Goal: Task Accomplishment & Management: Use online tool/utility

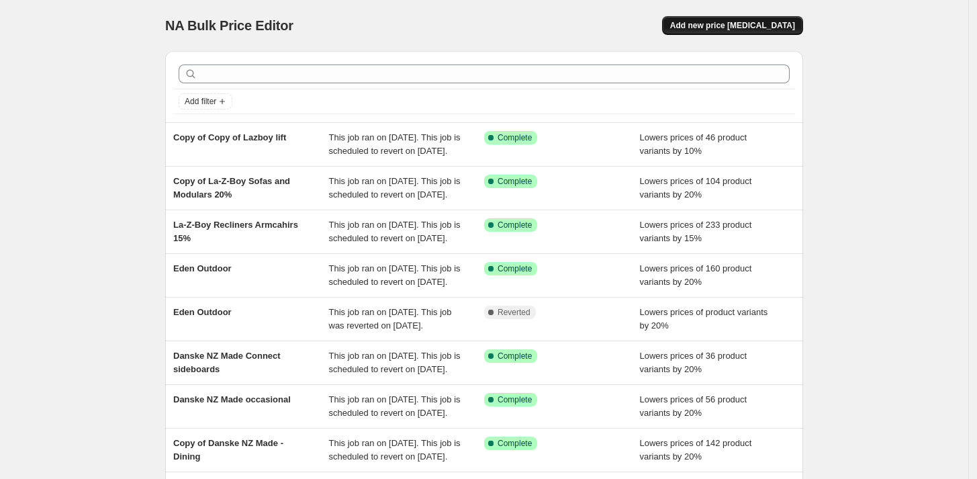
click at [763, 27] on span "Add new price [MEDICAL_DATA]" at bounding box center [732, 25] width 125 height 11
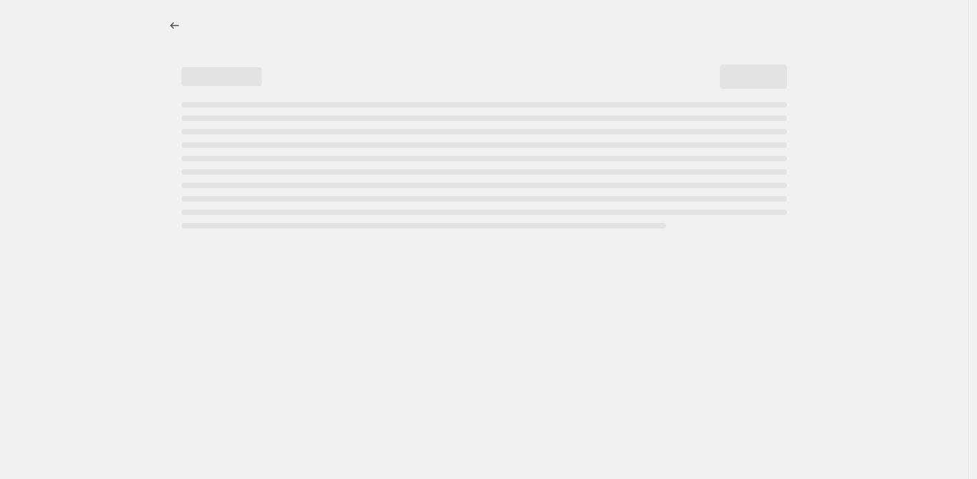
select select "percentage"
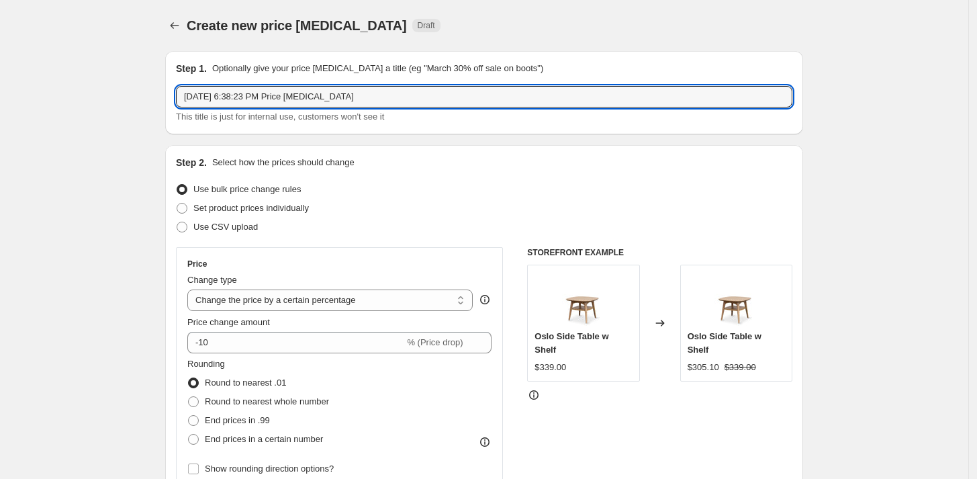
drag, startPoint x: 398, startPoint y: 96, endPoint x: -36, endPoint y: 56, distance: 435.8
click at [0, 56] on html "Home Settings Plans Skip to content Create new price [MEDICAL_DATA]. This page …" at bounding box center [488, 239] width 977 height 479
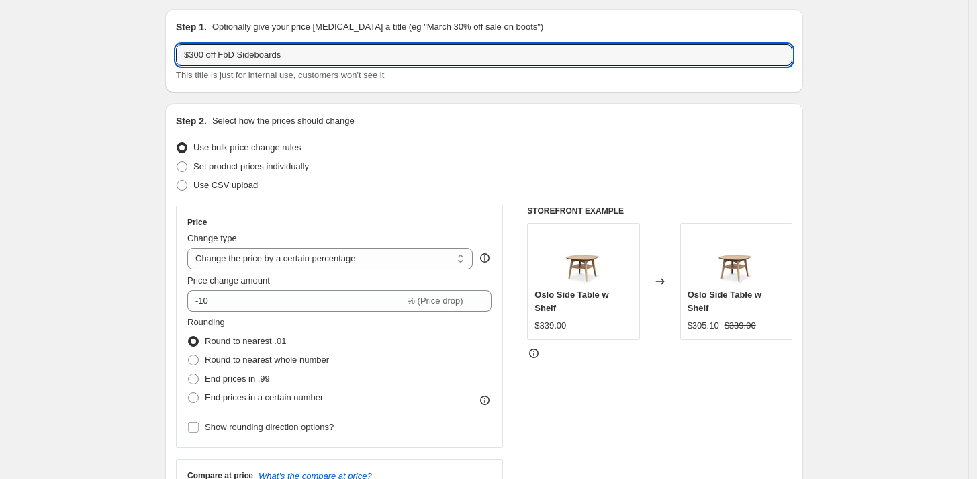
scroll to position [75, 0]
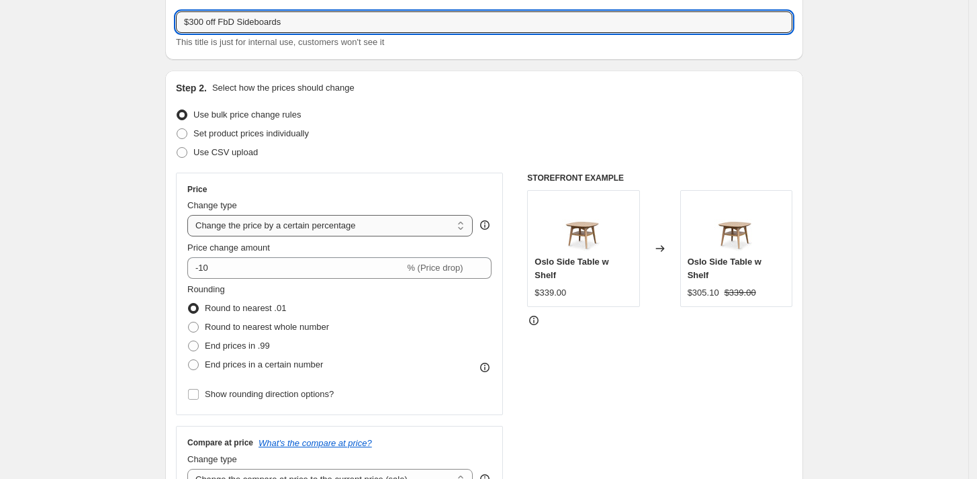
type input "$300 off FbD Sideboards"
click at [241, 232] on select "Change the price to a certain amount Change the price by a certain amount Chang…" at bounding box center [329, 225] width 285 height 21
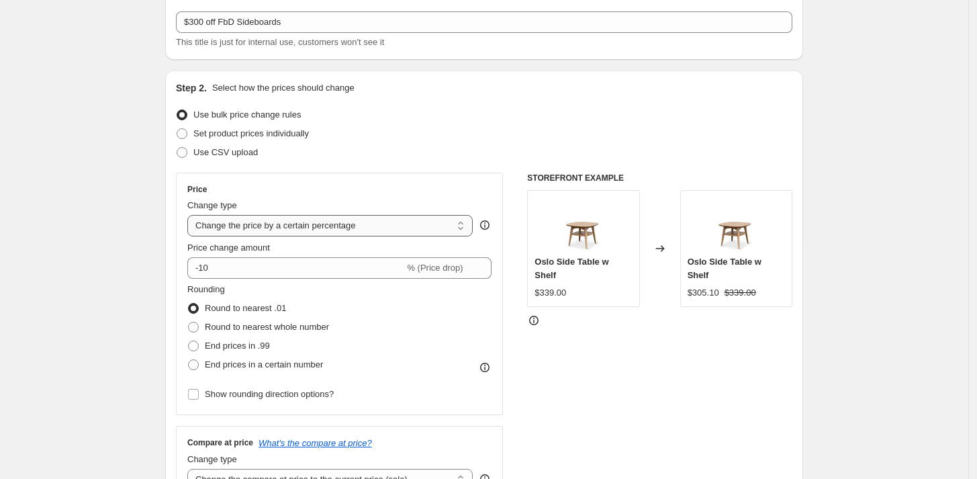
select select "to"
click at [191, 215] on select "Change the price to a certain amount Change the price by a certain amount Chang…" at bounding box center [329, 225] width 285 height 21
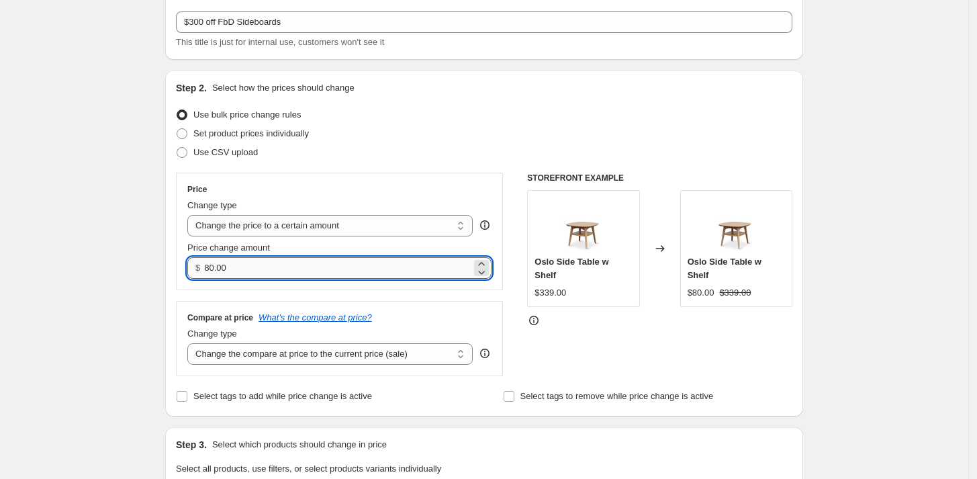
drag, startPoint x: 208, startPoint y: 262, endPoint x: 295, endPoint y: 273, distance: 87.3
click at [295, 273] on div "$ 80.00" at bounding box center [339, 267] width 304 height 21
type input "300.00"
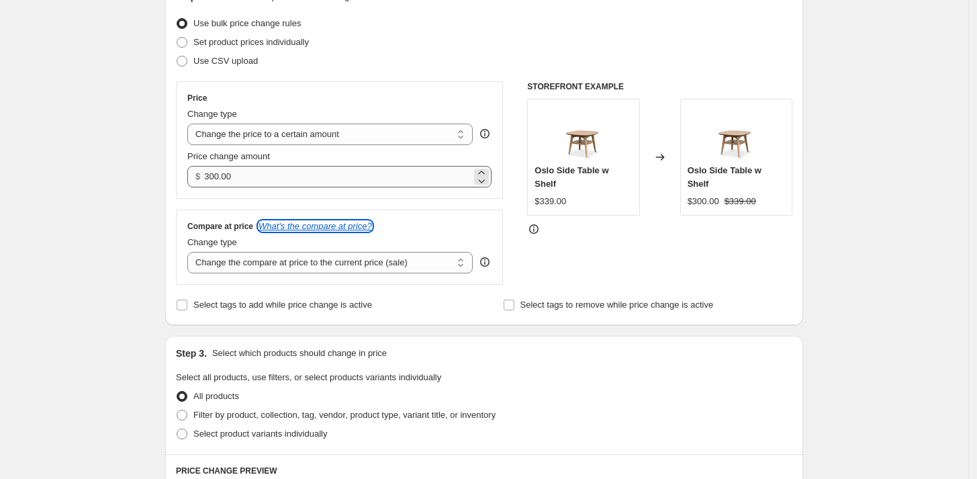
scroll to position [224, 0]
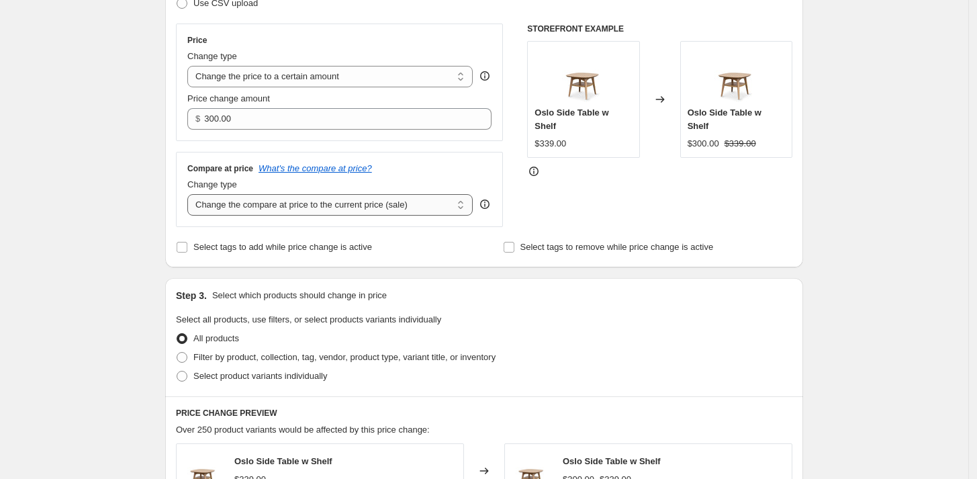
click at [359, 204] on select "Change the compare at price to the current price (sale) Change the compare at p…" at bounding box center [329, 204] width 285 height 21
select select "pp"
click at [191, 194] on select "Change the compare at price to the current price (sale) Change the compare at p…" at bounding box center [329, 204] width 285 height 21
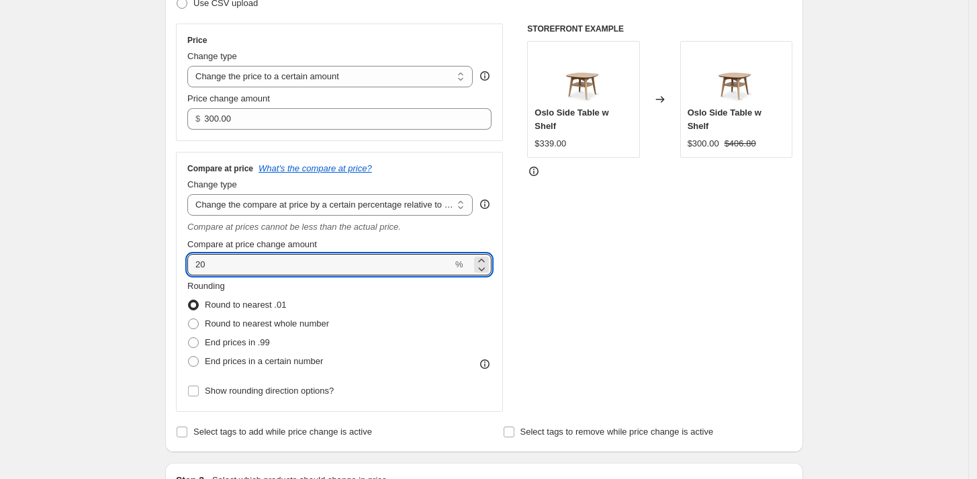
drag, startPoint x: 178, startPoint y: 257, endPoint x: 130, endPoint y: 251, distance: 48.0
click at [137, 255] on div "Create new price [MEDICAL_DATA]. This page is ready Create new price [MEDICAL_D…" at bounding box center [484, 477] width 969 height 1402
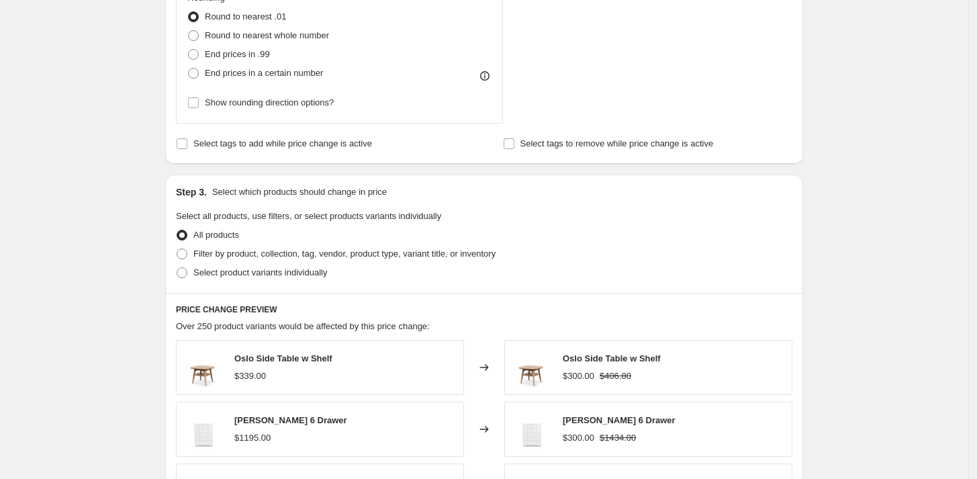
scroll to position [522, 0]
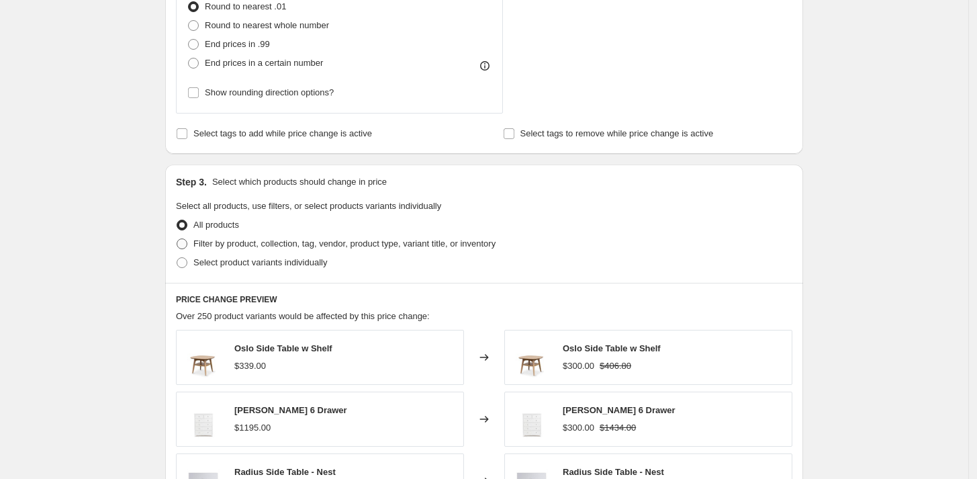
type input "0.00"
click at [204, 240] on span "Filter by product, collection, tag, vendor, product type, variant title, or inv…" at bounding box center [344, 243] width 302 height 10
click at [177, 239] on input "Filter by product, collection, tag, vendor, product type, variant title, or inv…" at bounding box center [177, 238] width 1 height 1
radio input "true"
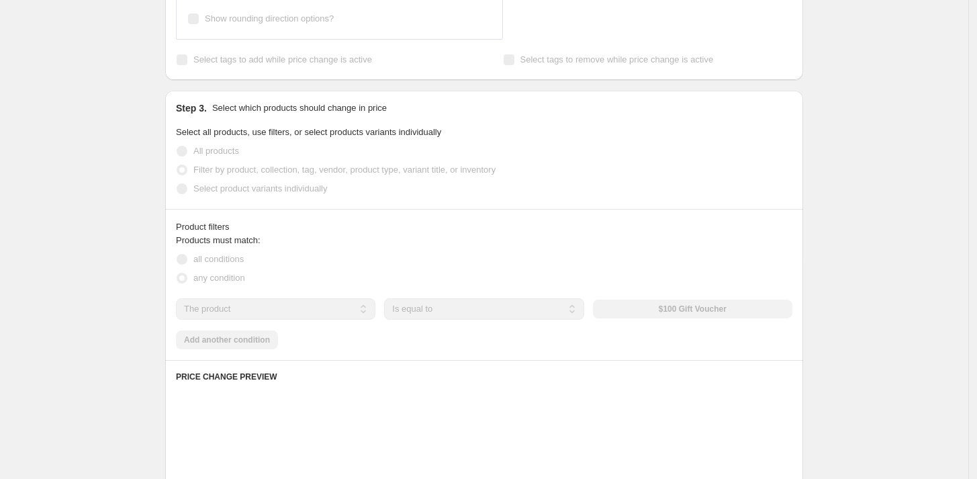
scroll to position [672, 0]
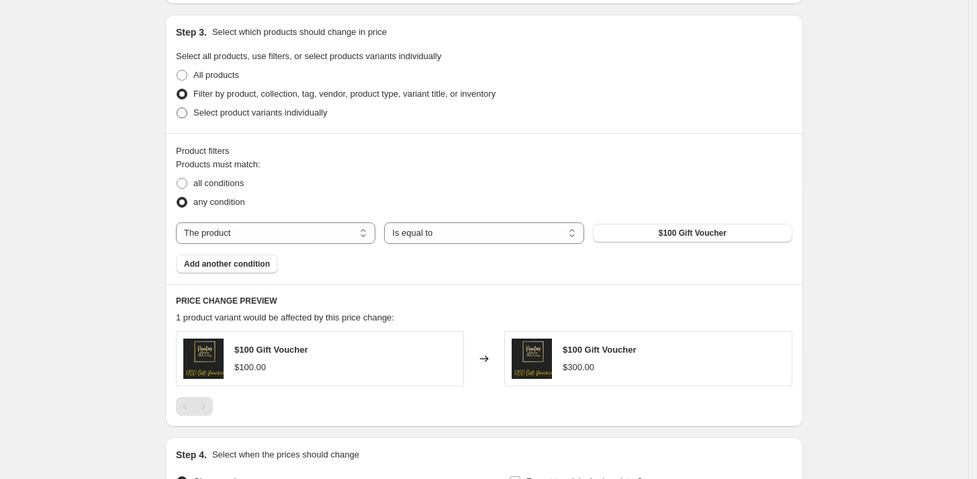
click at [207, 111] on span "Select product variants individually" at bounding box center [260, 112] width 134 height 10
click at [177, 108] on input "Select product variants individually" at bounding box center [177, 107] width 1 height 1
radio input "true"
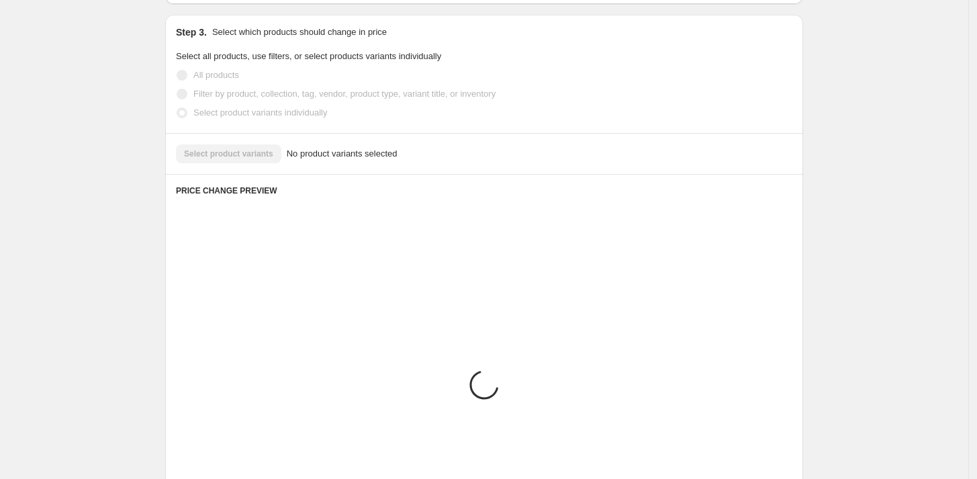
scroll to position [625, 0]
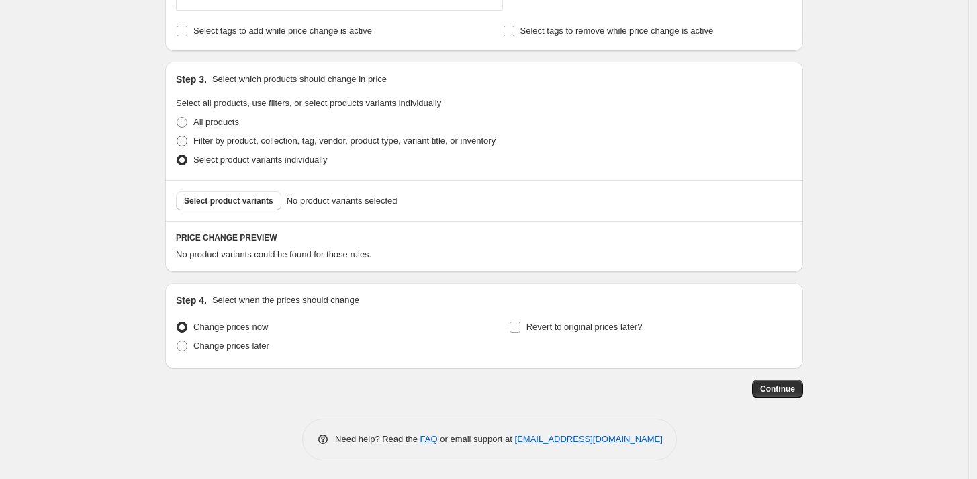
click at [200, 143] on span "Filter by product, collection, tag, vendor, product type, variant title, or inv…" at bounding box center [344, 141] width 302 height 10
click at [177, 136] on input "Filter by product, collection, tag, vendor, product type, variant title, or inv…" at bounding box center [177, 136] width 1 height 1
radio input "true"
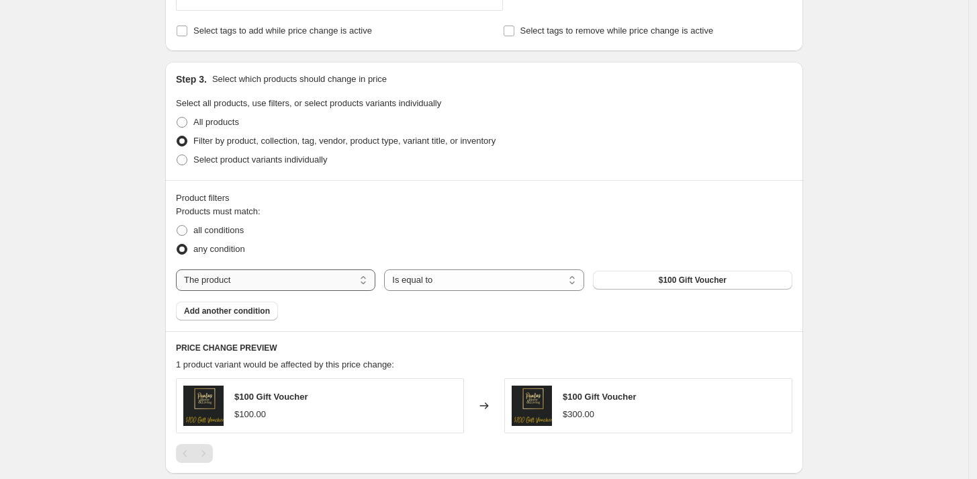
click at [271, 287] on select "The product The product's collection The product's tag The product's vendor The…" at bounding box center [275, 279] width 199 height 21
click at [226, 230] on span "all conditions" at bounding box center [218, 230] width 50 height 10
click at [177, 226] on input "all conditions" at bounding box center [177, 225] width 1 height 1
radio input "true"
click at [238, 281] on select "The product The product's collection The product's tag The product's vendor The…" at bounding box center [275, 279] width 199 height 21
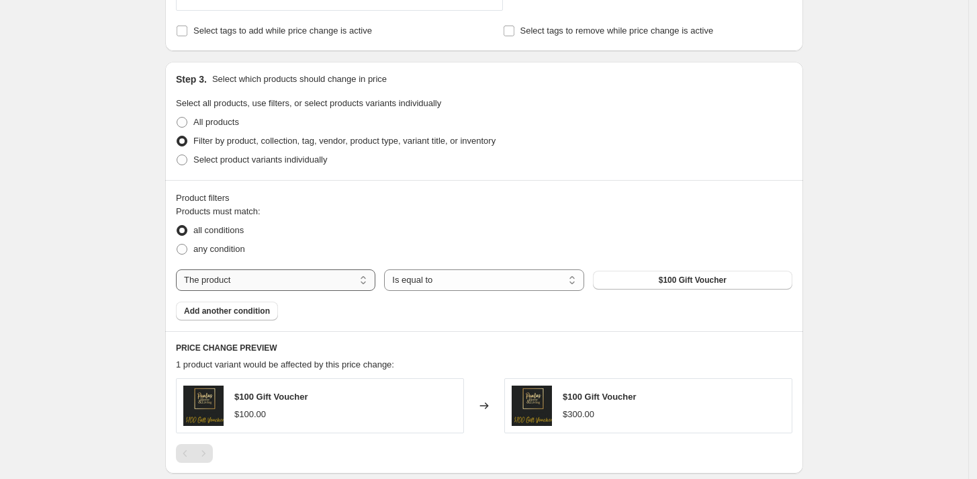
select select "vendor"
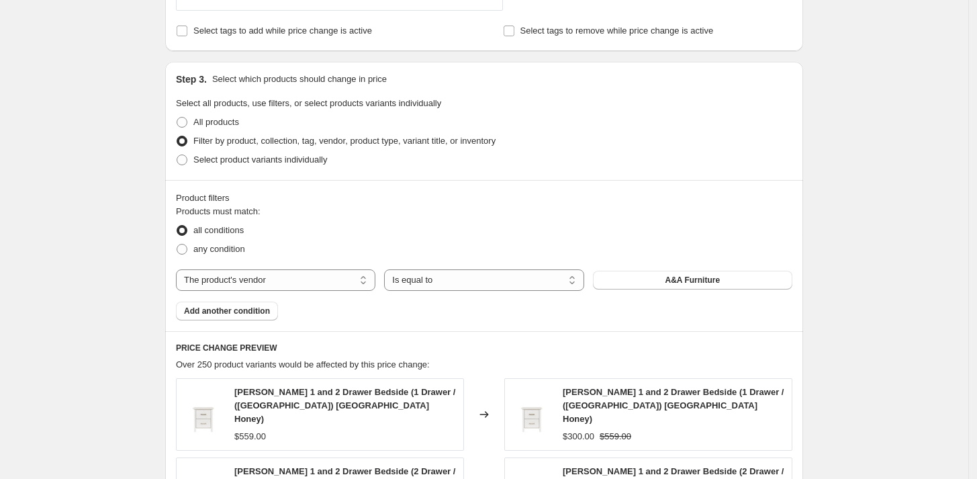
click at [685, 281] on span "A&A Furniture" at bounding box center [693, 280] width 55 height 11
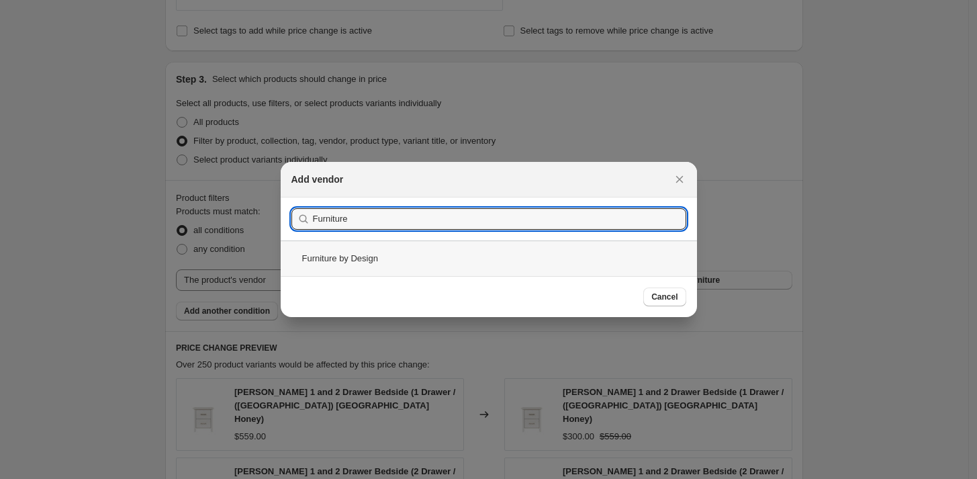
type input "Furniture"
click at [348, 262] on div "Furniture by Design" at bounding box center [489, 258] width 416 height 36
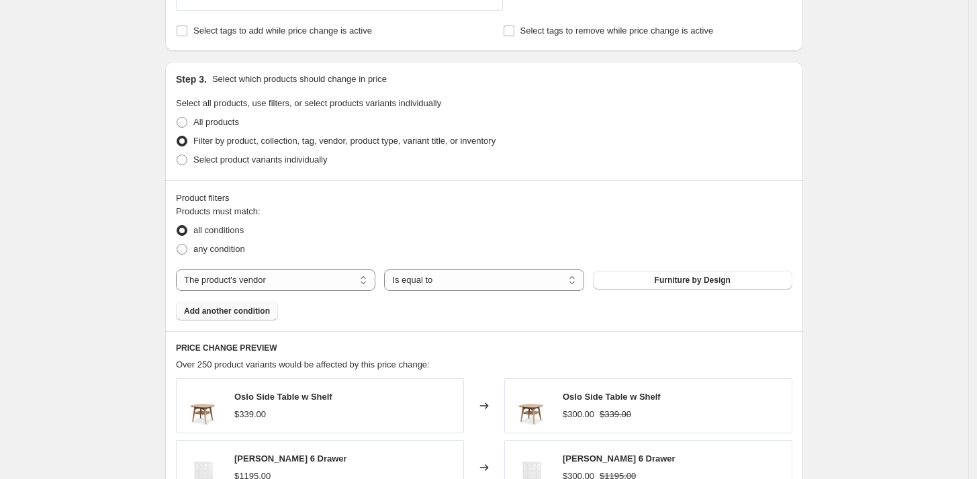
click at [242, 307] on span "Add another condition" at bounding box center [227, 311] width 86 height 11
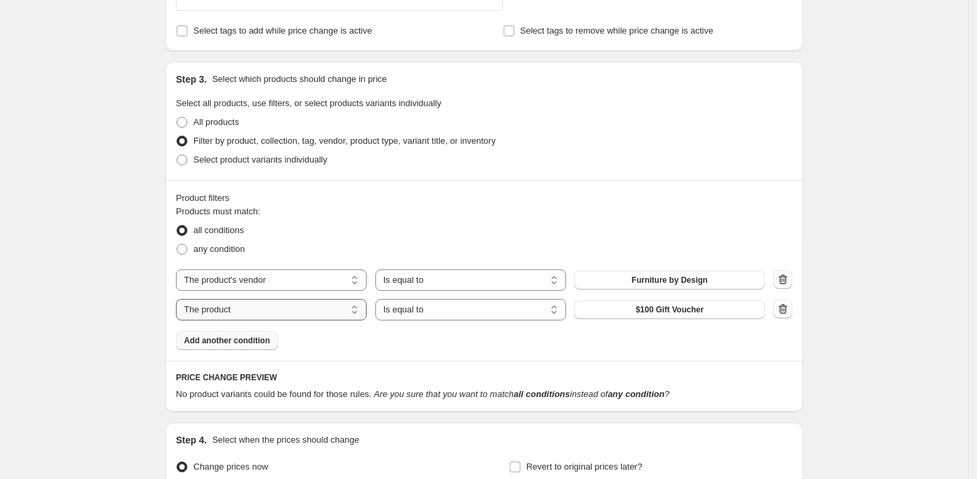
click at [235, 310] on select "The product The product's collection The product's tag The product's vendor The…" at bounding box center [271, 309] width 191 height 21
select select "product_type"
click at [666, 308] on span "Adjustable bases" at bounding box center [670, 309] width 66 height 11
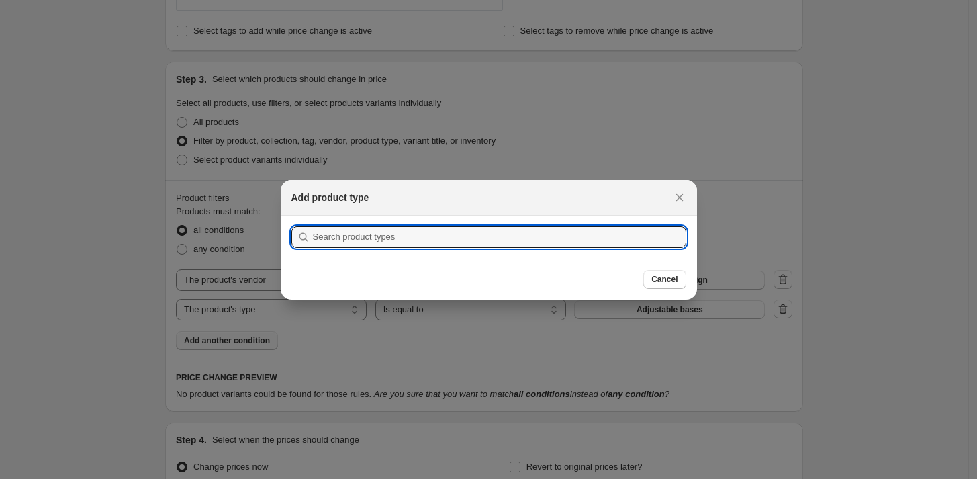
scroll to position [0, 0]
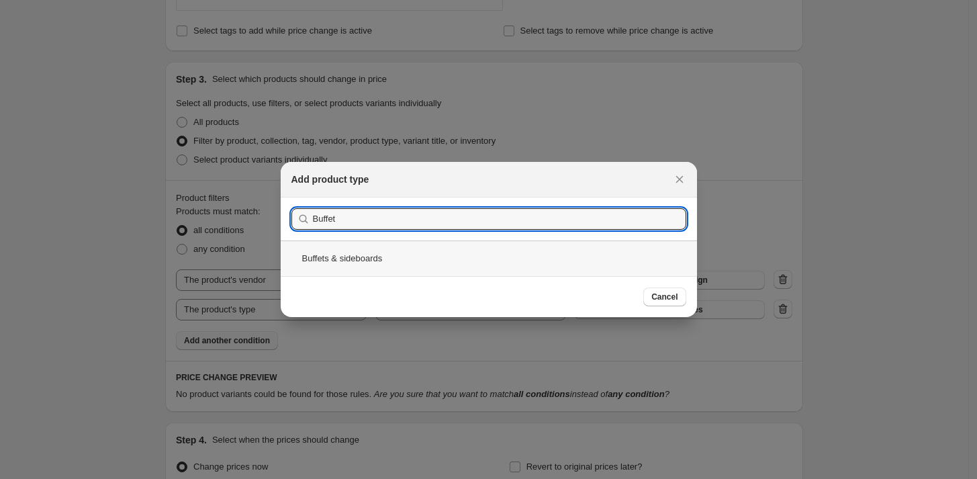
type input "Buffet"
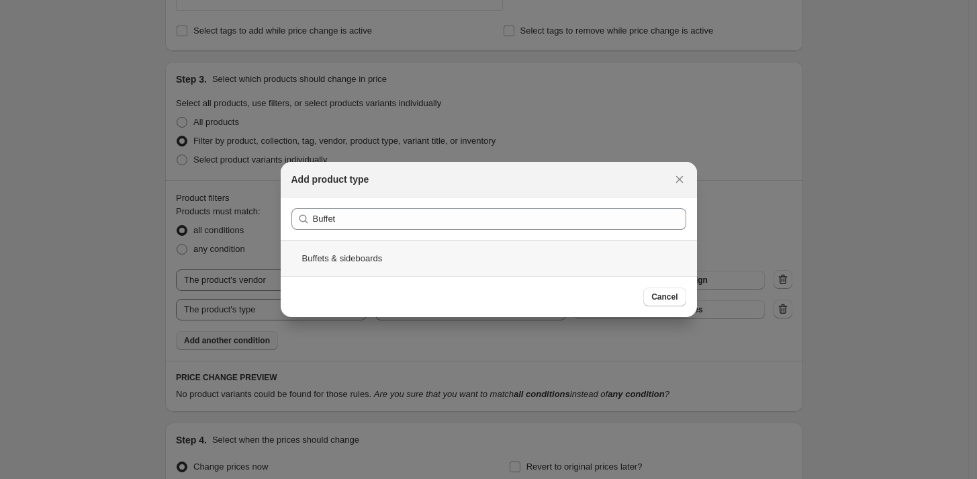
click at [343, 260] on div "Buffets & sideboards" at bounding box center [489, 258] width 416 height 36
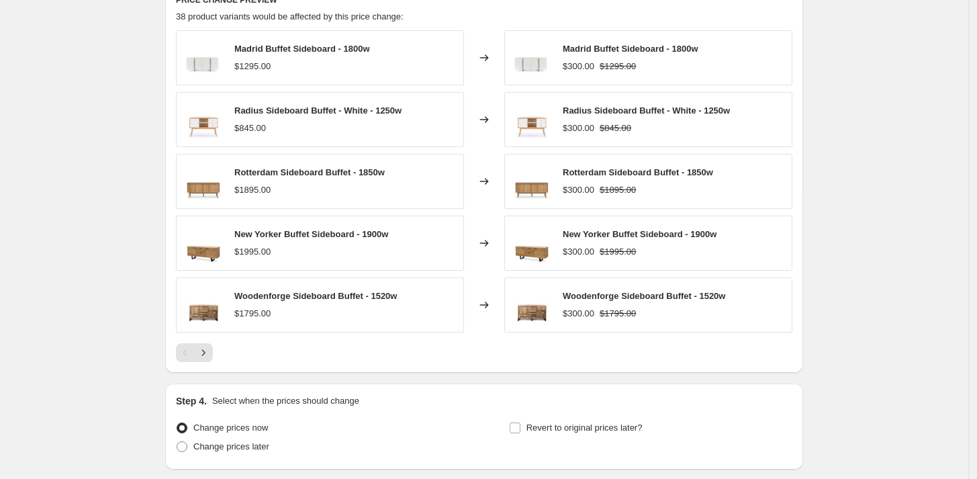
scroll to position [1073, 0]
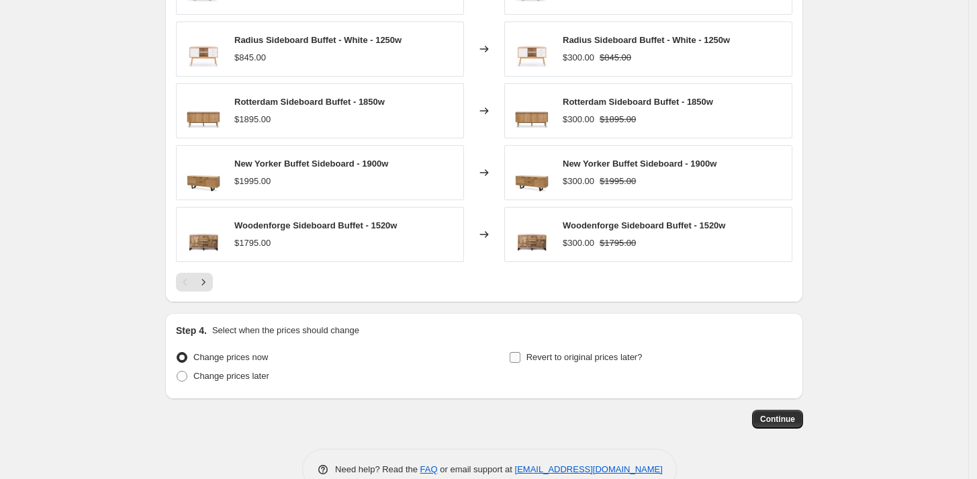
click at [541, 360] on span "Revert to original prices later?" at bounding box center [585, 357] width 116 height 10
click at [521, 360] on input "Revert to original prices later?" at bounding box center [515, 357] width 11 height 11
checkbox input "true"
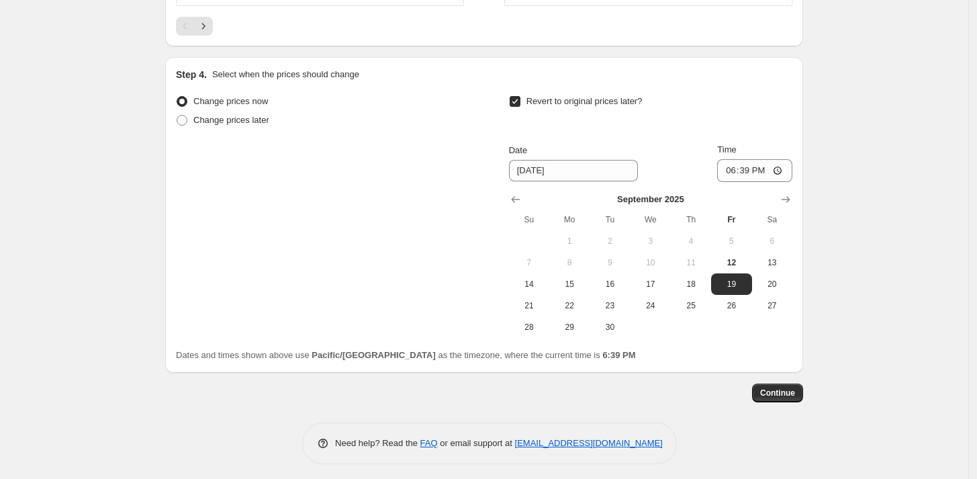
scroll to position [1333, 0]
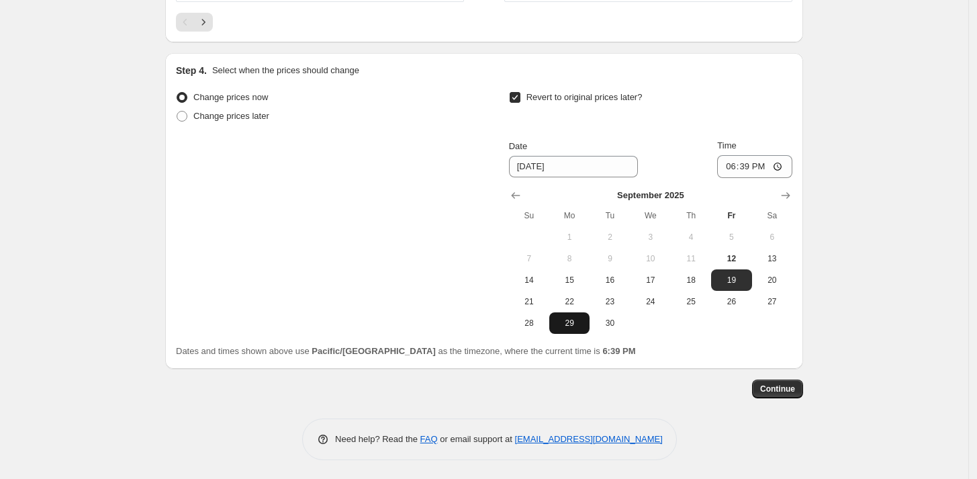
click at [568, 320] on span "29" at bounding box center [570, 323] width 30 height 11
type input "[DATE]"
click at [729, 161] on input "18:39" at bounding box center [754, 166] width 75 height 23
type input "20:39"
drag, startPoint x: 795, startPoint y: 375, endPoint x: 773, endPoint y: 389, distance: 25.3
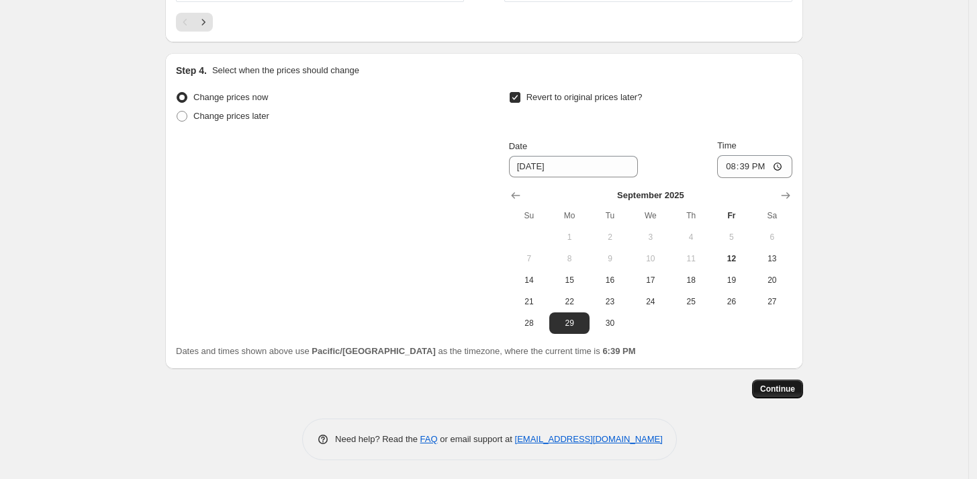
click at [784, 386] on span "Continue" at bounding box center [777, 389] width 35 height 11
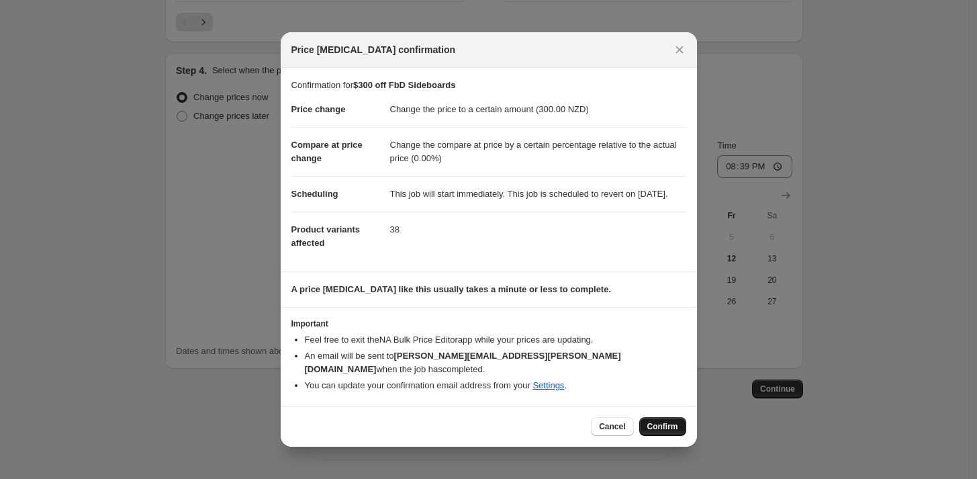
click at [662, 429] on span "Confirm" at bounding box center [662, 426] width 31 height 11
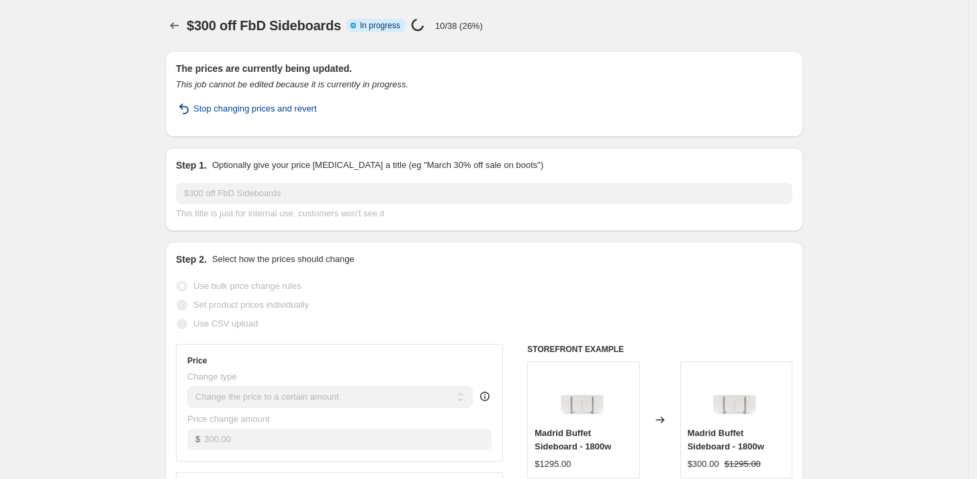
click at [240, 111] on span "Stop changing prices and revert" at bounding box center [255, 108] width 124 height 13
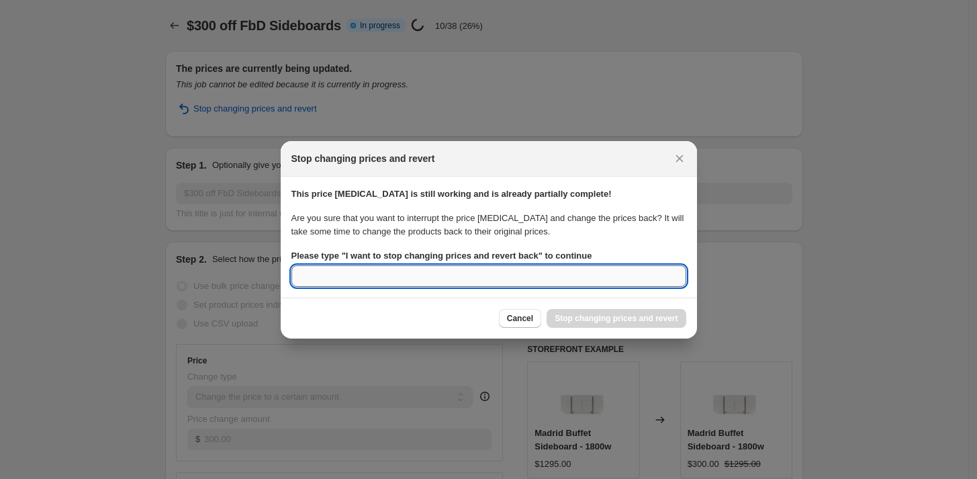
drag, startPoint x: 385, startPoint y: 271, endPoint x: 369, endPoint y: 271, distance: 16.1
click at [384, 271] on input "Please type " I want to stop changing prices and revert back " to continue" at bounding box center [488, 275] width 395 height 21
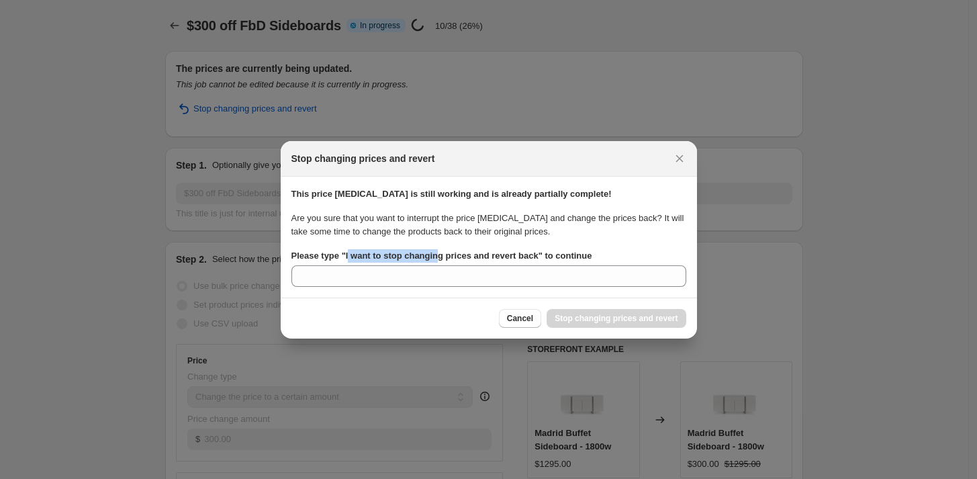
drag, startPoint x: 348, startPoint y: 253, endPoint x: 431, endPoint y: 261, distance: 83.7
click at [435, 261] on b "Please type " I want to stop changing prices and revert back " to continue" at bounding box center [441, 256] width 301 height 10
drag, startPoint x: 359, startPoint y: 256, endPoint x: 451, endPoint y: 283, distance: 96.7
click at [541, 251] on b "Please type " I want to stop changing prices and revert back " to continue" at bounding box center [441, 256] width 301 height 10
copy b "I want to stop changing prices and revert back"
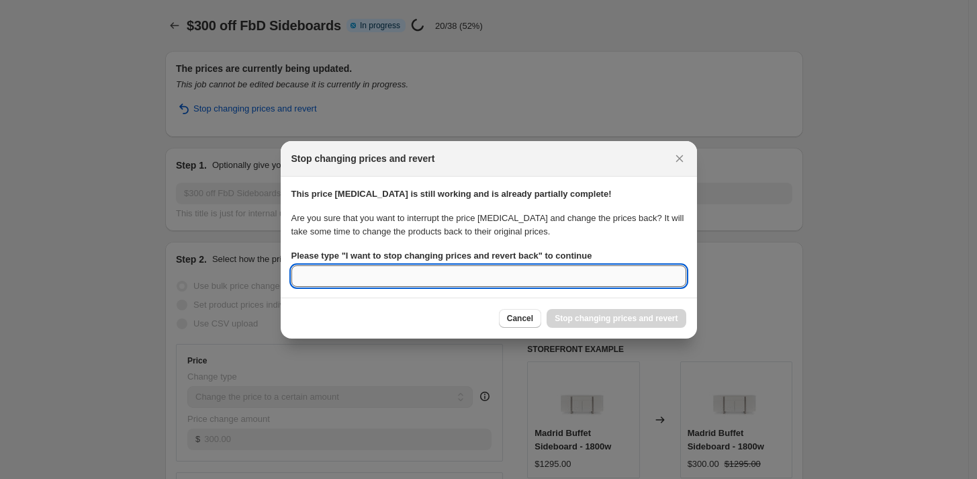
click at [437, 285] on input "Please type " I want to stop changing prices and revert back " to continue" at bounding box center [488, 275] width 395 height 21
paste input "I want to stop changing prices and revert back"
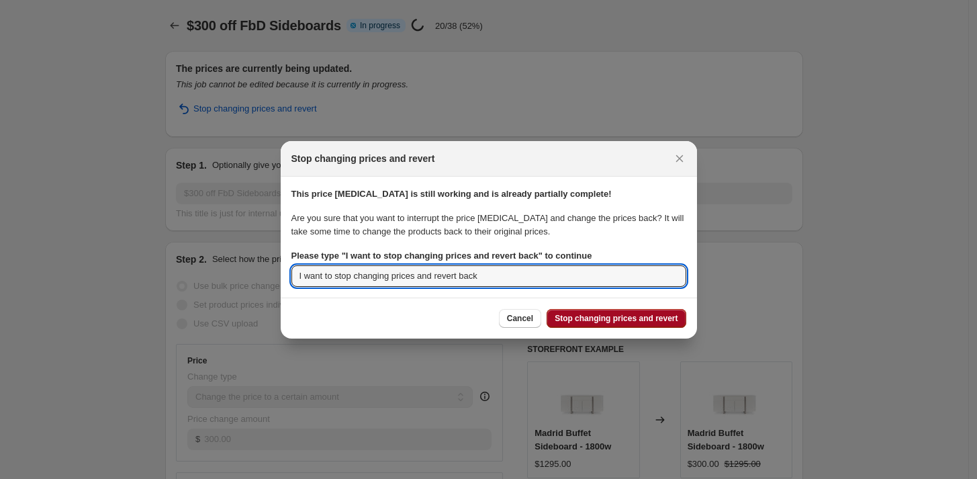
type input "I want to stop changing prices and revert back"
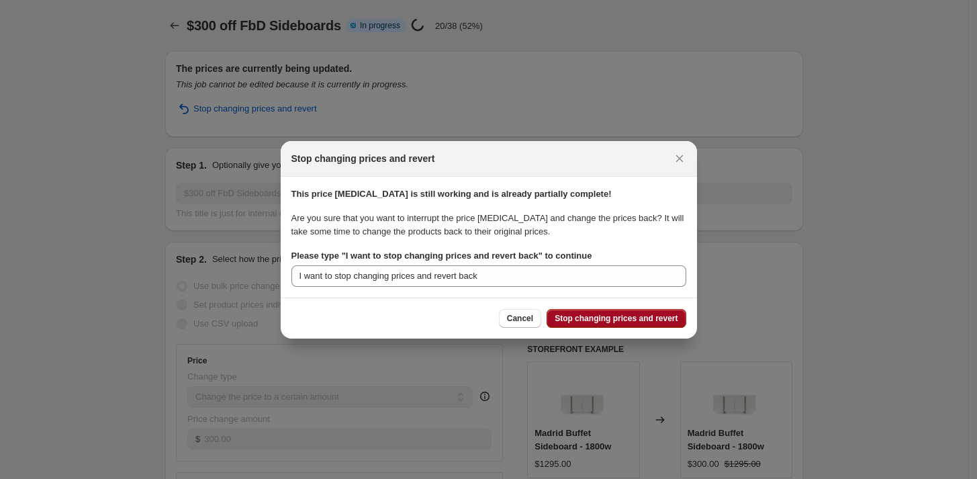
click at [601, 322] on span "Stop changing prices and revert" at bounding box center [616, 318] width 123 height 11
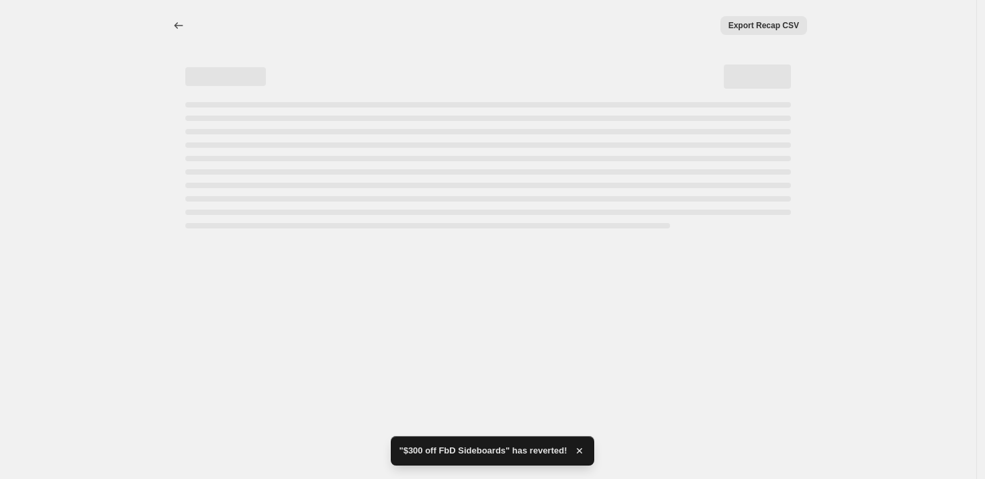
select select "pp"
select select "vendor"
select select "product_type"
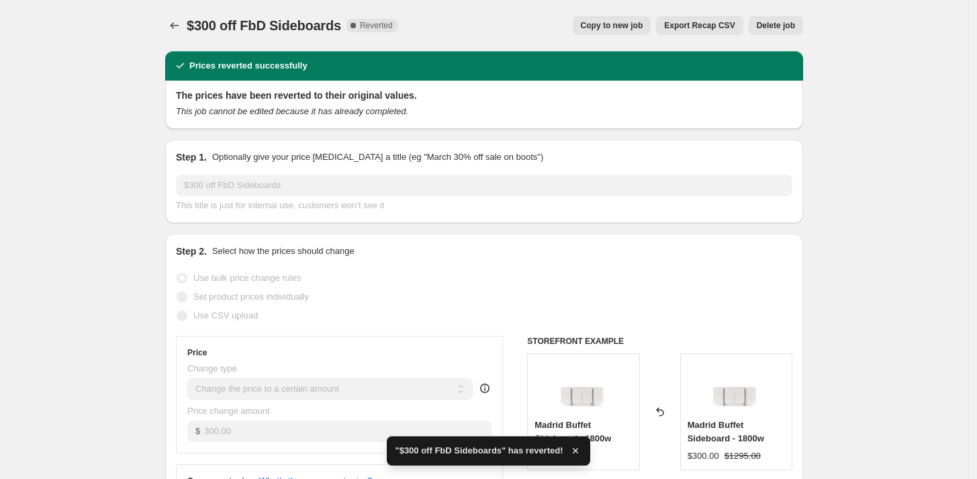
click at [602, 21] on span "Copy to new job" at bounding box center [612, 25] width 62 height 11
select select "pp"
select select "vendor"
select select "product_type"
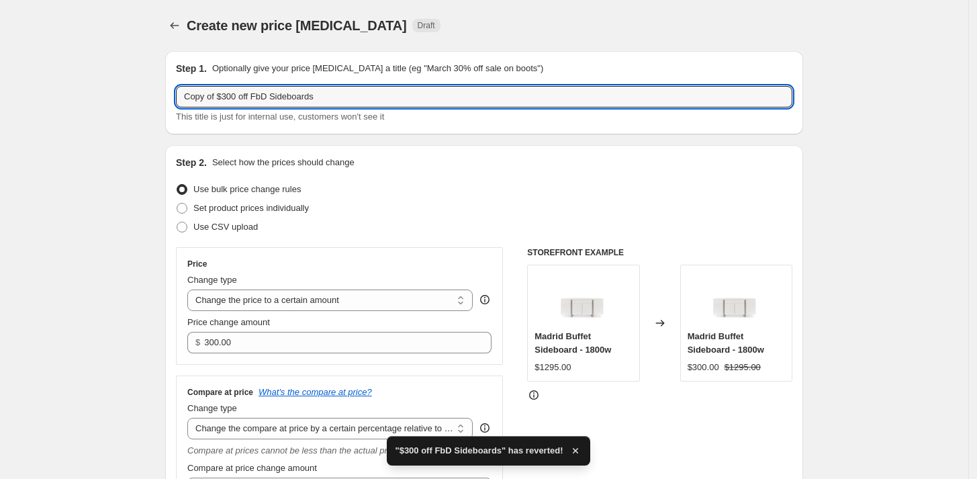
drag, startPoint x: 224, startPoint y: 92, endPoint x: 173, endPoint y: 92, distance: 50.4
click at [173, 92] on div "Step 1. Optionally give your price [MEDICAL_DATA] a title (eg "March 30% off sa…" at bounding box center [484, 92] width 638 height 83
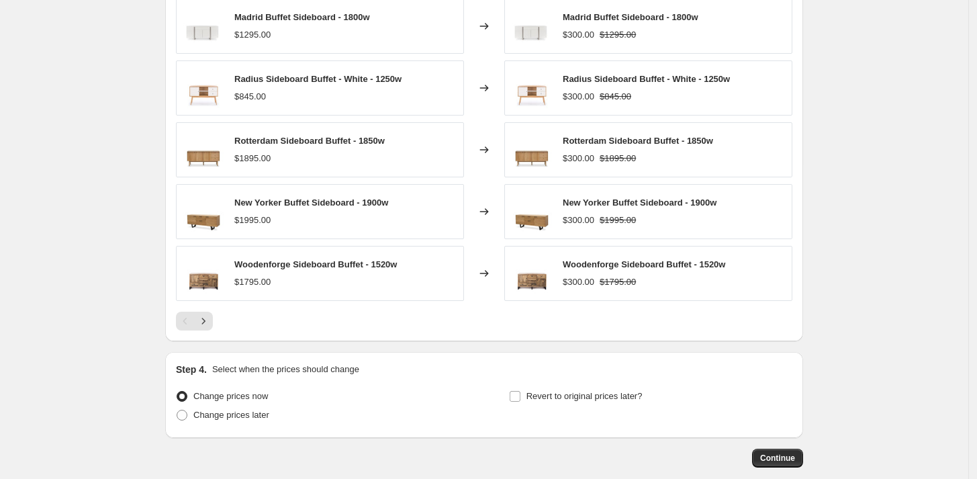
scroll to position [1102, 0]
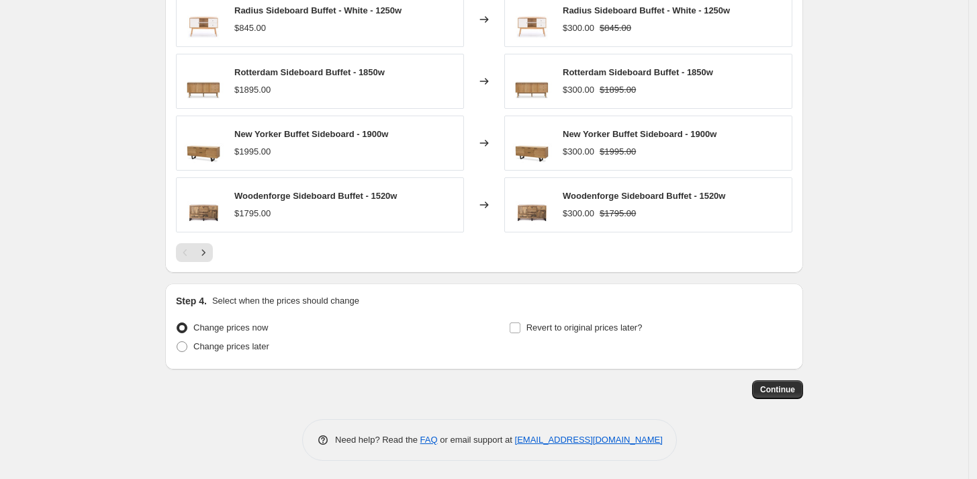
type input "$300 off FbD Sideboards"
click at [516, 328] on div "Change prices now Change prices later Revert to original prices later?" at bounding box center [484, 338] width 617 height 40
click at [518, 326] on input "Revert to original prices later?" at bounding box center [515, 327] width 11 height 11
checkbox input "true"
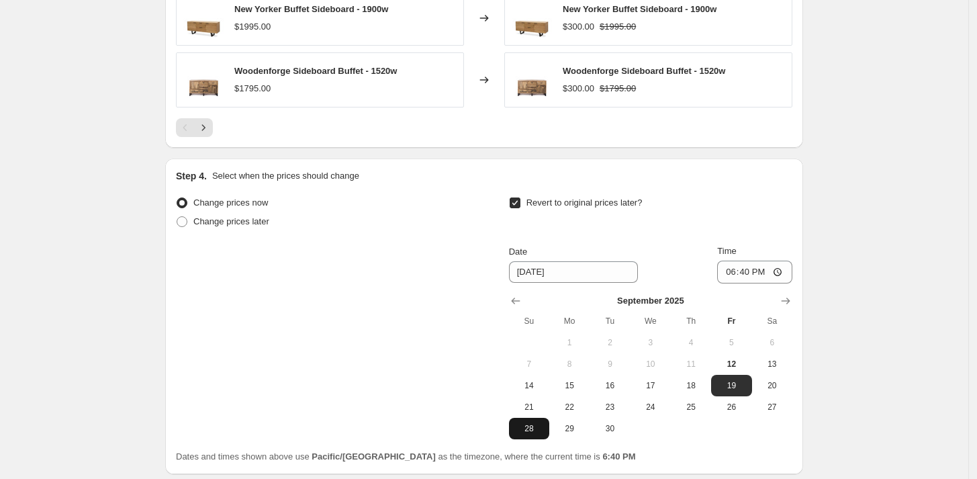
scroll to position [1333, 0]
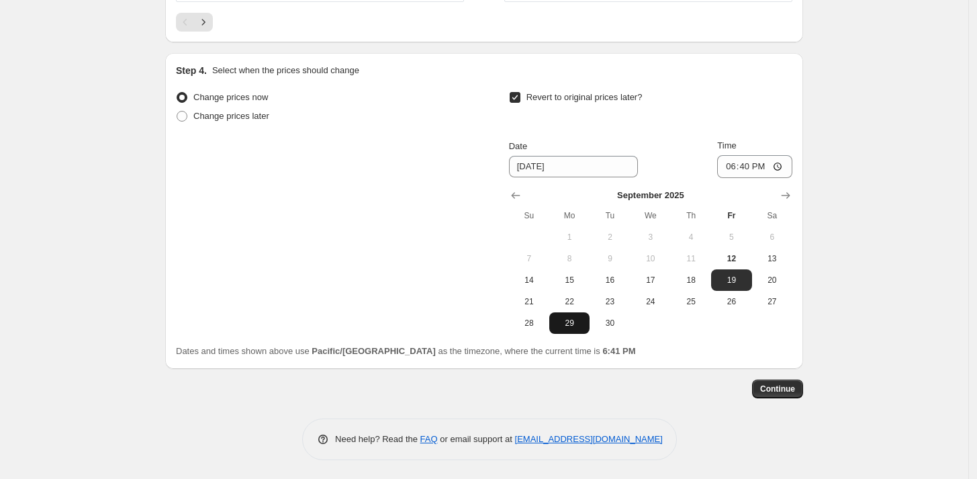
click at [574, 316] on button "29" at bounding box center [569, 322] width 40 height 21
type input "[DATE]"
click at [728, 166] on input "18:40" at bounding box center [754, 166] width 75 height 23
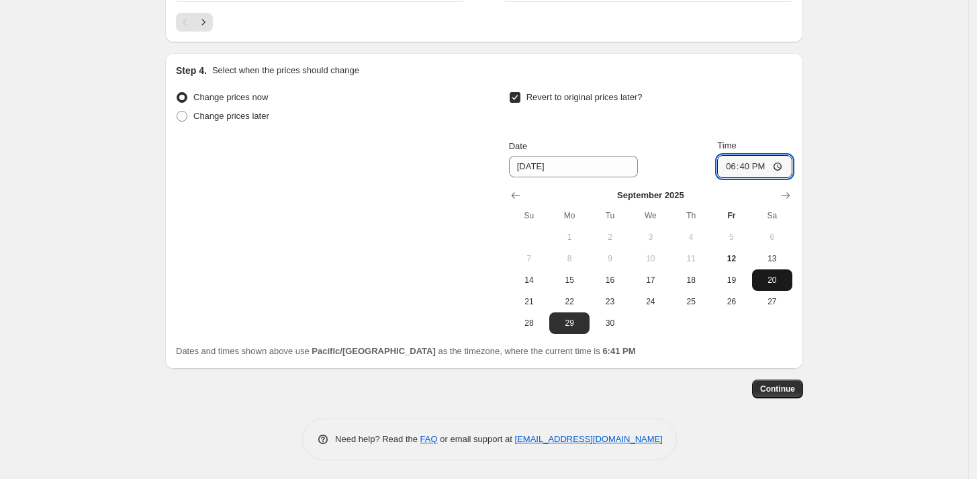
type input "20:40"
click at [792, 389] on span "Continue" at bounding box center [777, 389] width 35 height 11
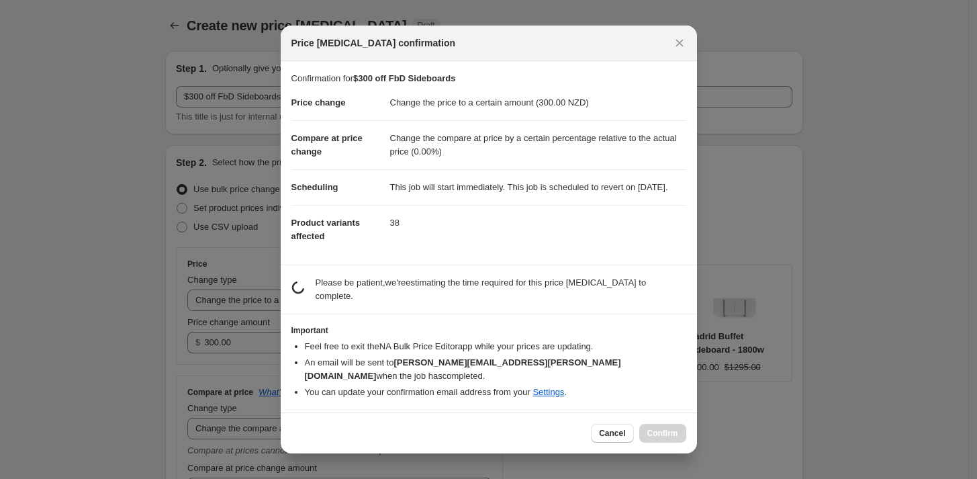
scroll to position [0, 0]
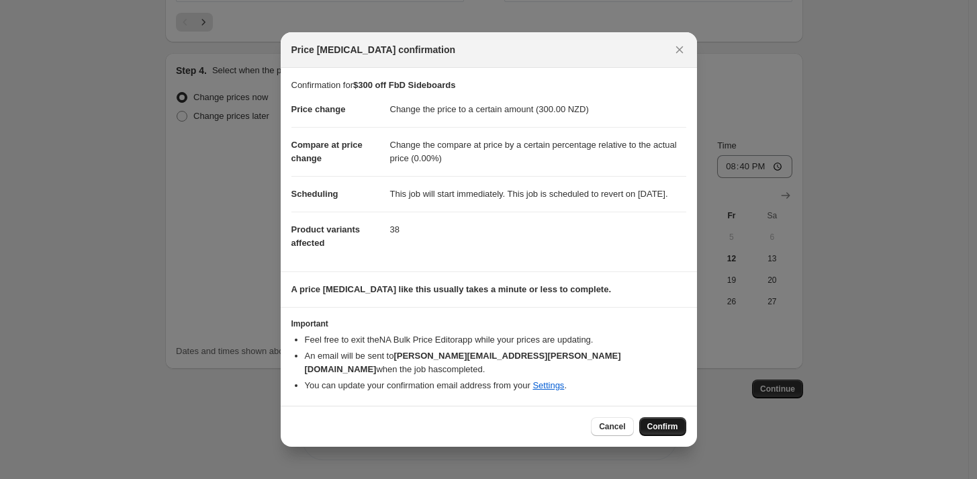
click at [680, 423] on button "Confirm" at bounding box center [662, 426] width 47 height 19
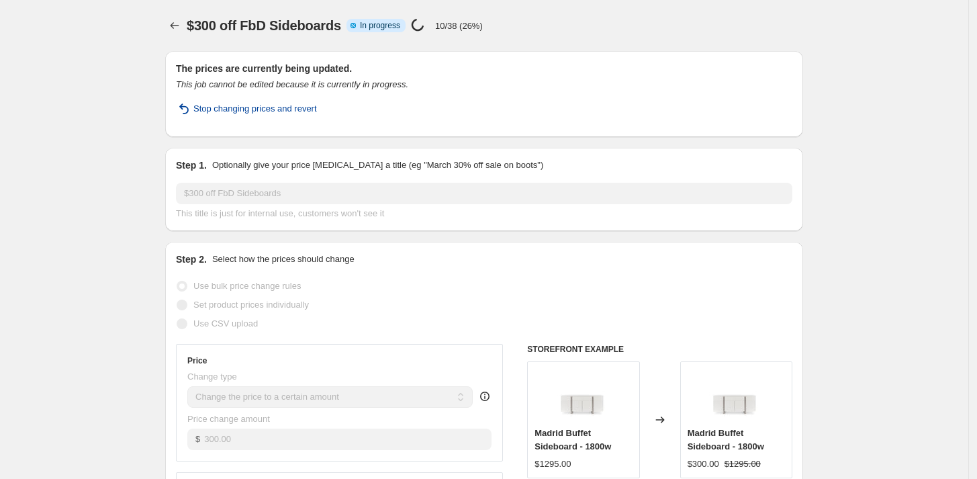
click at [253, 109] on span "Stop changing prices and revert" at bounding box center [255, 108] width 124 height 13
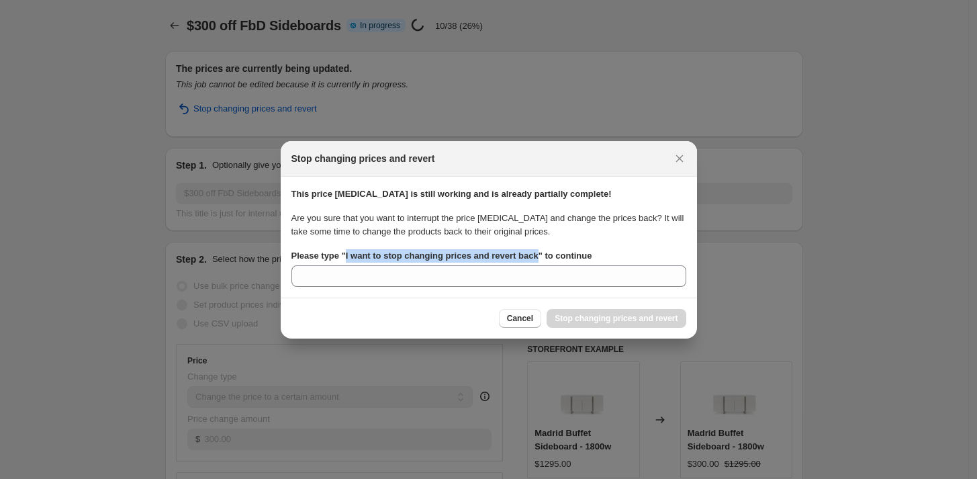
drag, startPoint x: 345, startPoint y: 255, endPoint x: 543, endPoint y: 256, distance: 198.1
click at [543, 256] on b "Please type " I want to stop changing prices and revert back " to continue" at bounding box center [441, 256] width 301 height 10
copy b "I want to stop changing prices and revert back"
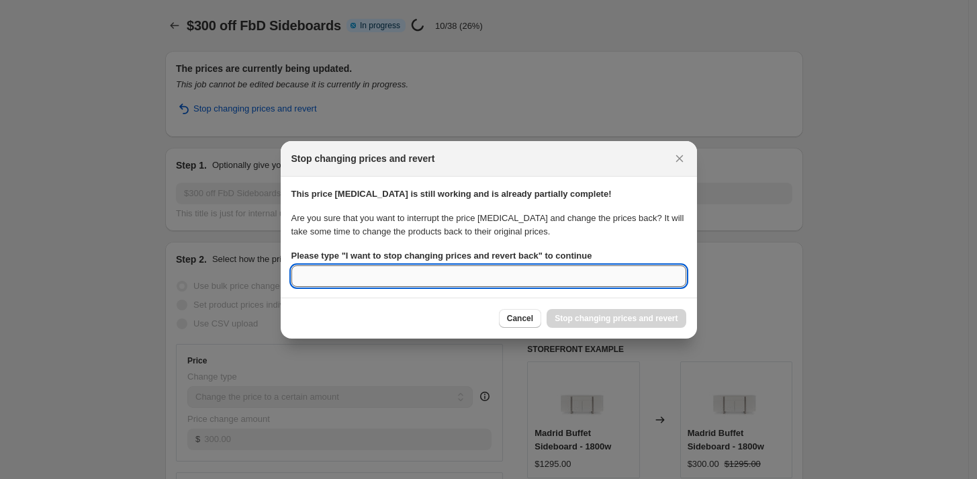
click at [494, 277] on input "Please type " I want to stop changing prices and revert back " to continue" at bounding box center [488, 275] width 395 height 21
paste input "I want to stop changing prices and revert back"
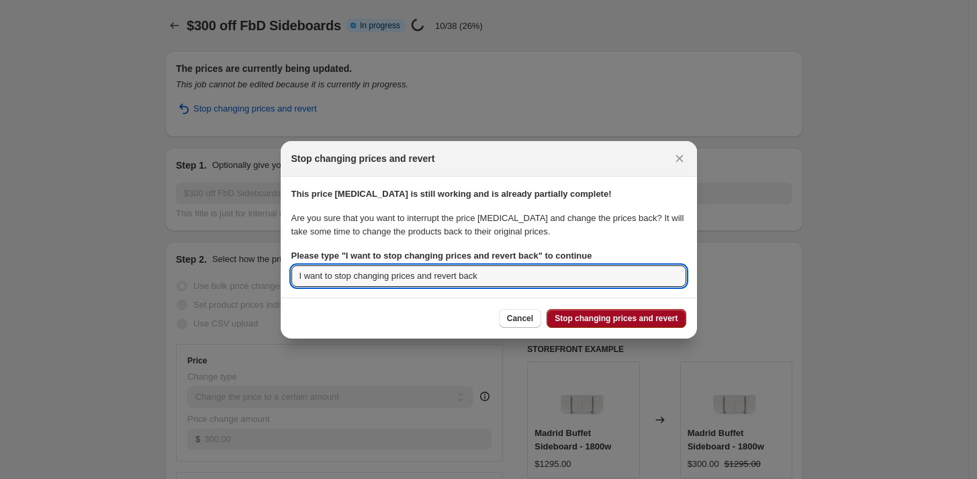
type input "I want to stop changing prices and revert back"
click at [609, 318] on span "Stop changing prices and revert" at bounding box center [616, 318] width 123 height 11
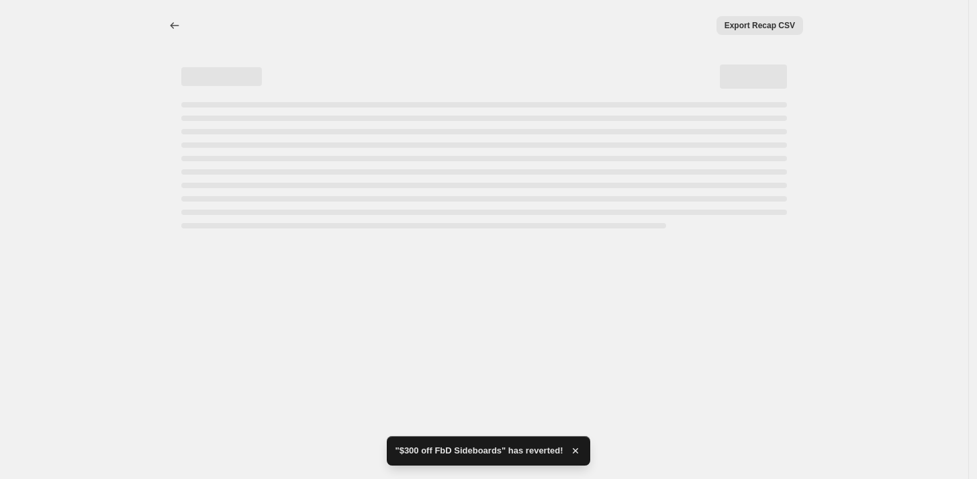
select select "pp"
select select "vendor"
select select "product_type"
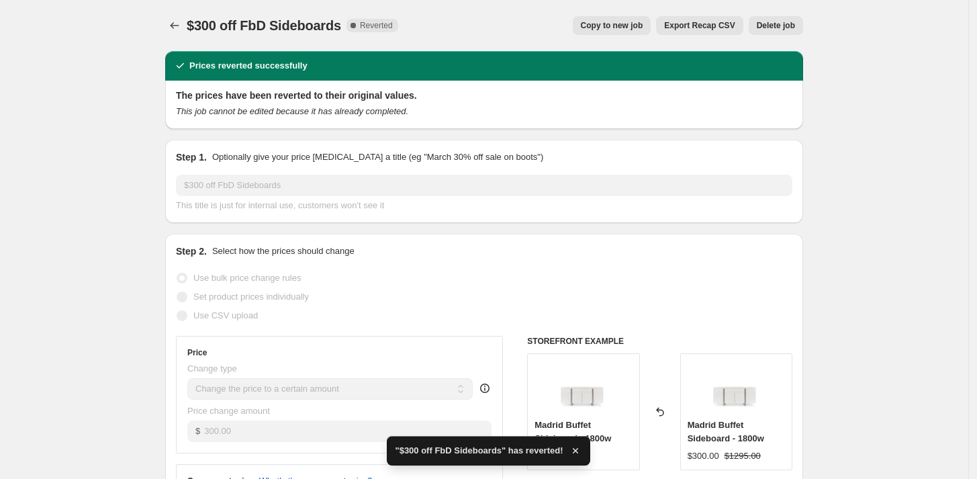
click at [611, 28] on span "Copy to new job" at bounding box center [612, 25] width 62 height 11
select select "pp"
select select "vendor"
select select "product_type"
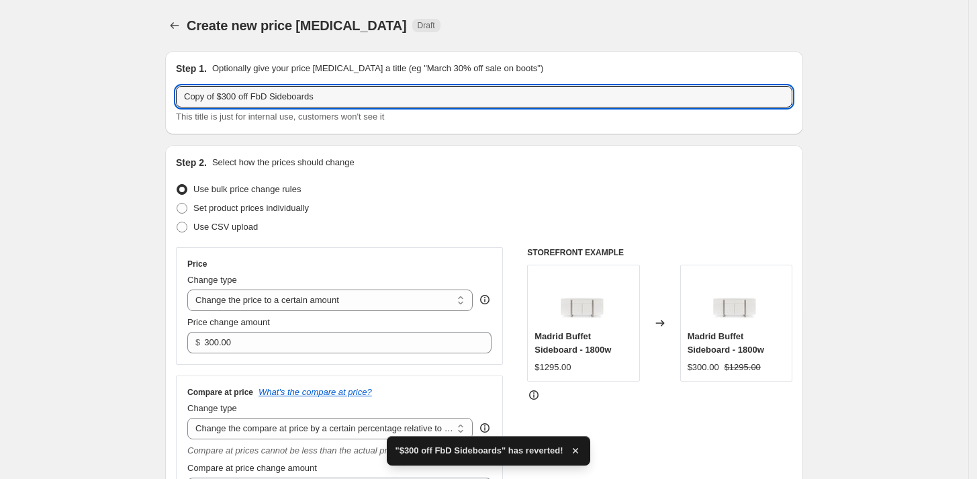
drag, startPoint x: 224, startPoint y: 94, endPoint x: 112, endPoint y: 95, distance: 112.2
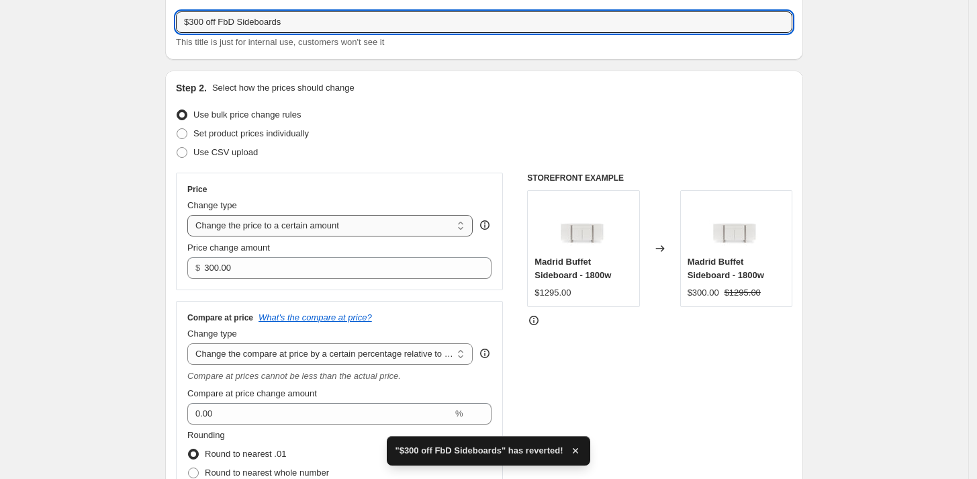
type input "$300 off FbD Sideboards"
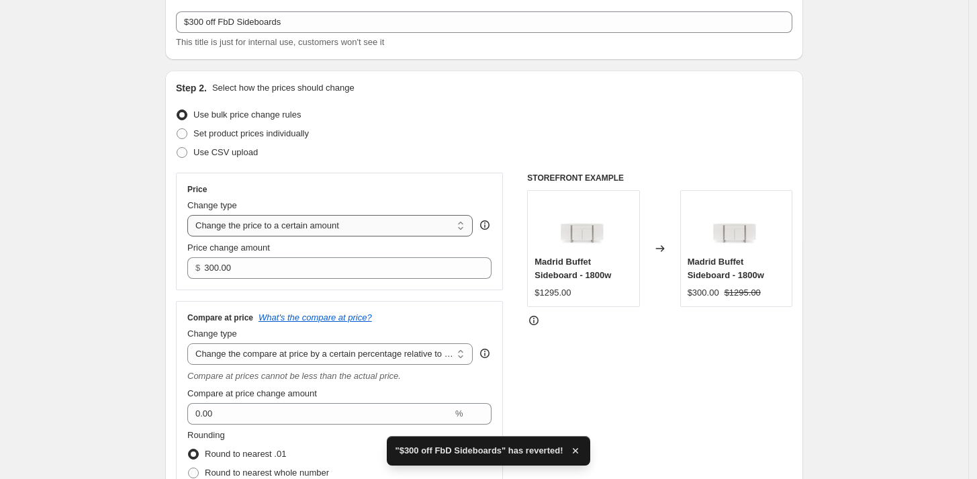
click at [315, 222] on select "Change the price to a certain amount Change the price by a certain amount Chang…" at bounding box center [329, 225] width 285 height 21
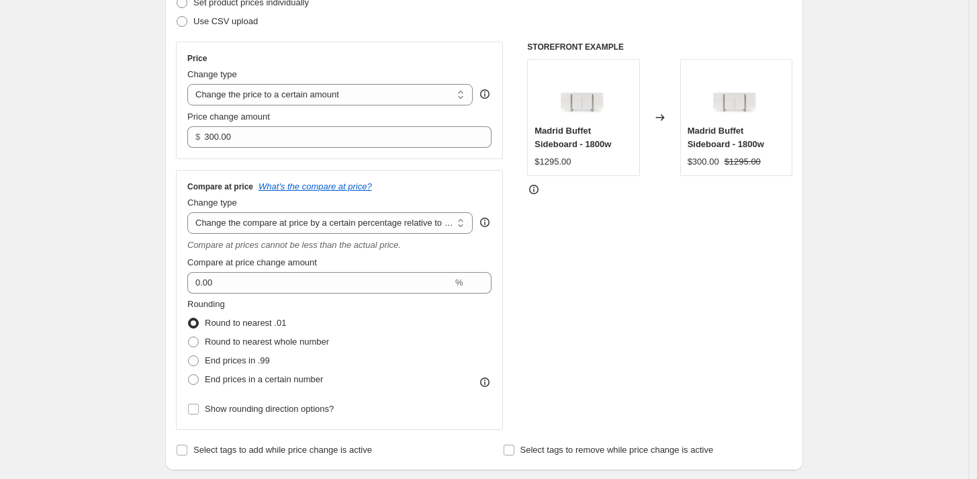
scroll to position [224, 0]
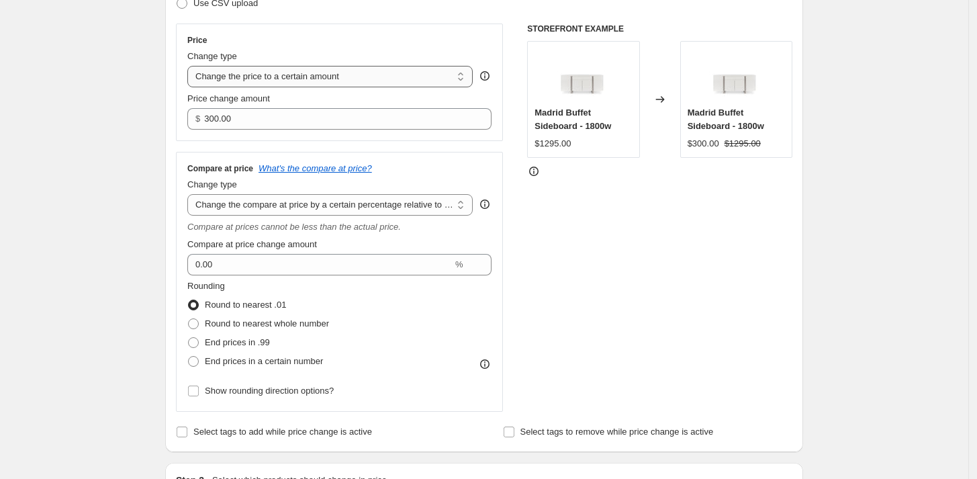
click at [279, 67] on select "Change the price to a certain amount Change the price by a certain amount Chang…" at bounding box center [329, 76] width 285 height 21
select select "bcap"
click at [191, 66] on select "Change the price to a certain amount Change the price by a certain amount Chang…" at bounding box center [329, 76] width 285 height 21
type input "-12.00"
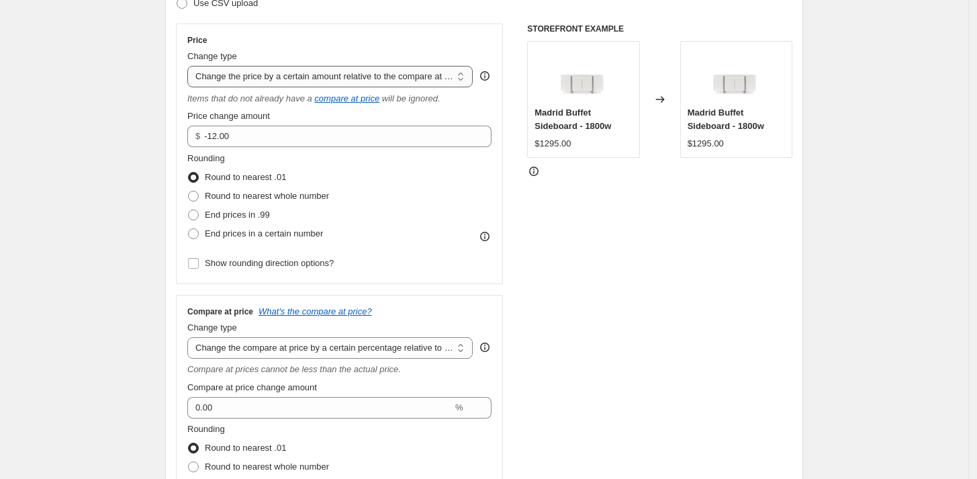
click at [301, 73] on select "Change the price to a certain amount Change the price by a certain amount Chang…" at bounding box center [329, 76] width 285 height 21
select select "by"
click at [191, 66] on select "Change the price to a certain amount Change the price by a certain amount Chang…" at bounding box center [329, 76] width 285 height 21
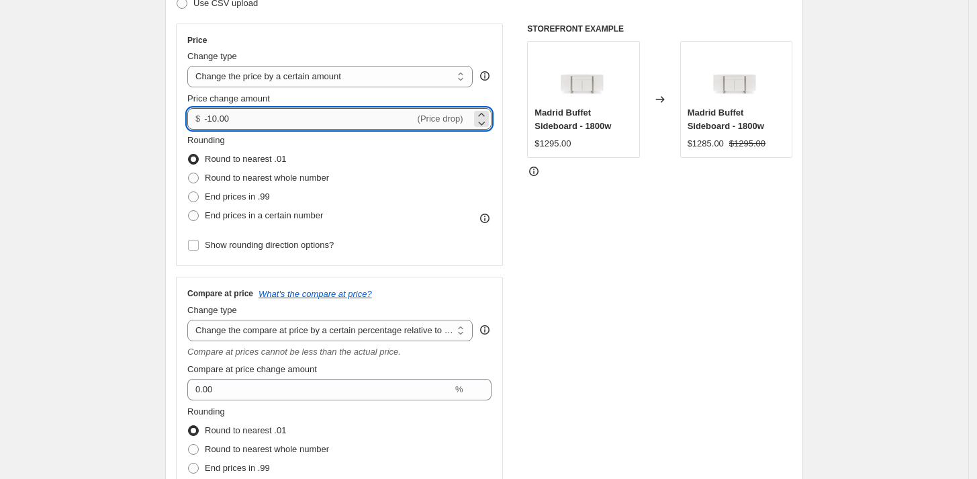
drag, startPoint x: 207, startPoint y: 114, endPoint x: 230, endPoint y: 114, distance: 22.8
click at [230, 114] on div "$ -10.00 (Price drop)" at bounding box center [339, 118] width 304 height 21
drag, startPoint x: 213, startPoint y: 111, endPoint x: 290, endPoint y: 114, distance: 77.3
click at [290, 114] on input "-10.00" at bounding box center [309, 118] width 210 height 21
type input "-300.00"
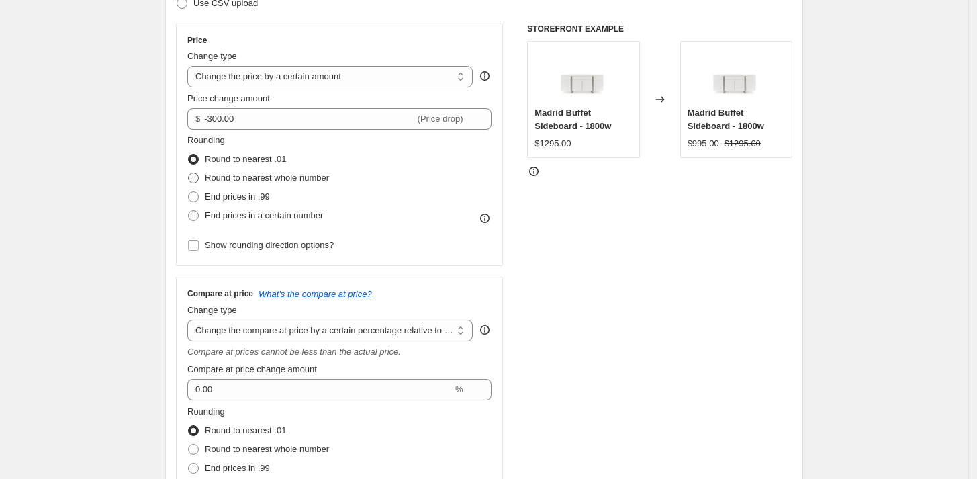
click at [246, 178] on span "Round to nearest whole number" at bounding box center [267, 178] width 124 height 10
click at [189, 173] on input "Round to nearest whole number" at bounding box center [188, 173] width 1 height 1
radio input "true"
click at [240, 246] on span "Show rounding direction options?" at bounding box center [269, 245] width 129 height 10
click at [199, 246] on input "Show rounding direction options?" at bounding box center [193, 245] width 11 height 11
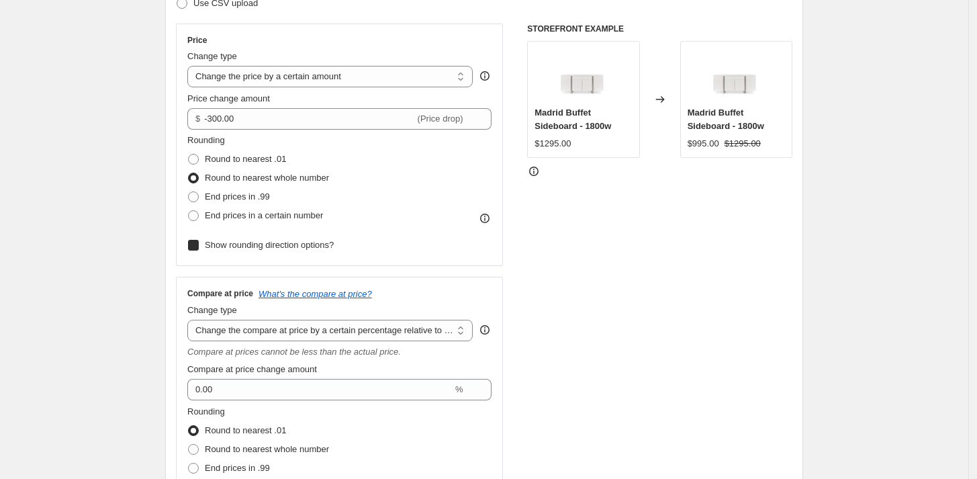
checkbox input "true"
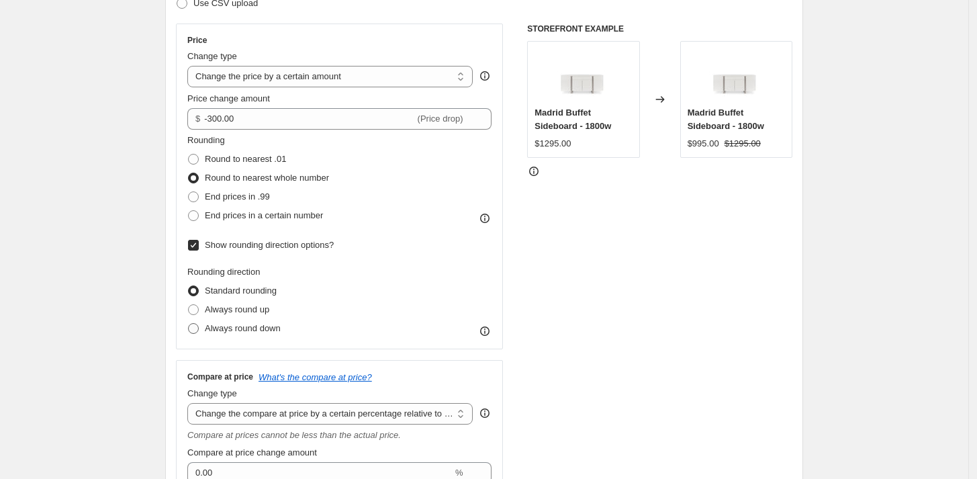
click at [255, 326] on span "Always round down" at bounding box center [243, 328] width 76 height 10
click at [189, 324] on input "Always round down" at bounding box center [188, 323] width 1 height 1
radio input "true"
click at [606, 312] on div "STOREFRONT EXAMPLE Madrid Buffet Sideboard - 1800w $1295.00 Changed to [GEOGRAP…" at bounding box center [659, 322] width 265 height 597
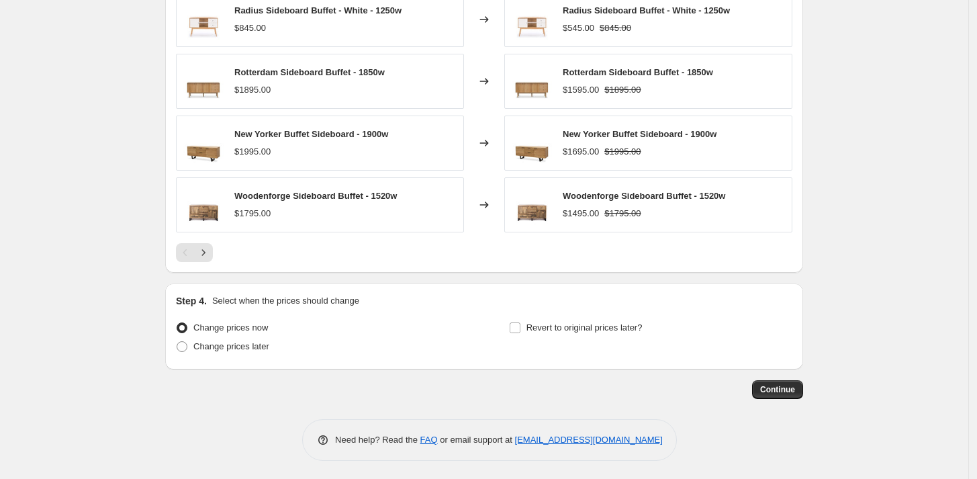
scroll to position [1311, 0]
click at [561, 324] on span "Revert to original prices later?" at bounding box center [585, 327] width 116 height 10
click at [527, 326] on label "Revert to original prices later?" at bounding box center [576, 327] width 134 height 19
click at [521, 326] on input "Revert to original prices later?" at bounding box center [515, 327] width 11 height 11
checkbox input "true"
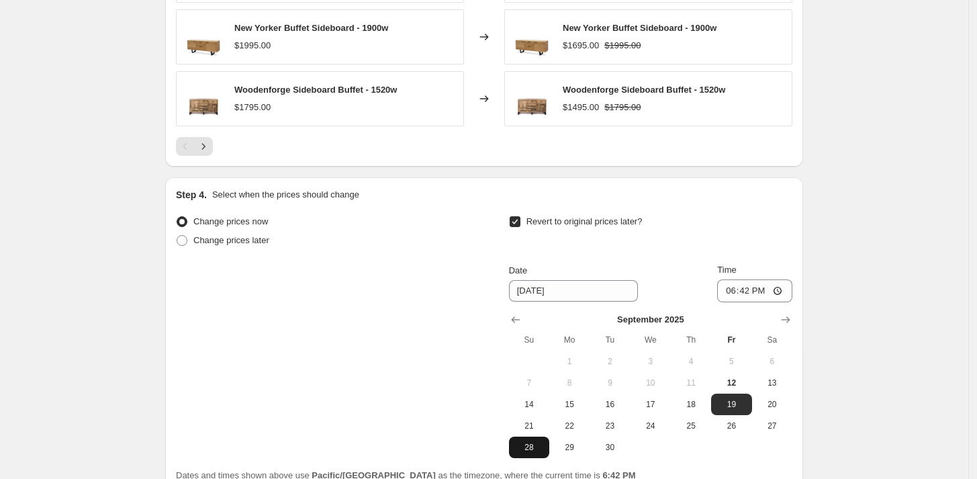
scroll to position [1541, 0]
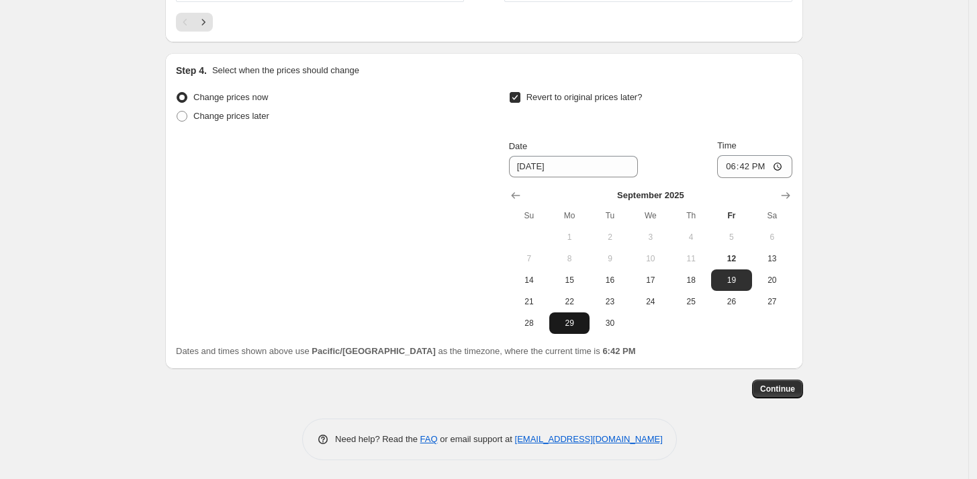
click at [570, 318] on span "29" at bounding box center [570, 323] width 30 height 11
type input "[DATE]"
click at [731, 166] on input "18:42" at bounding box center [754, 166] width 75 height 23
type input "20:42"
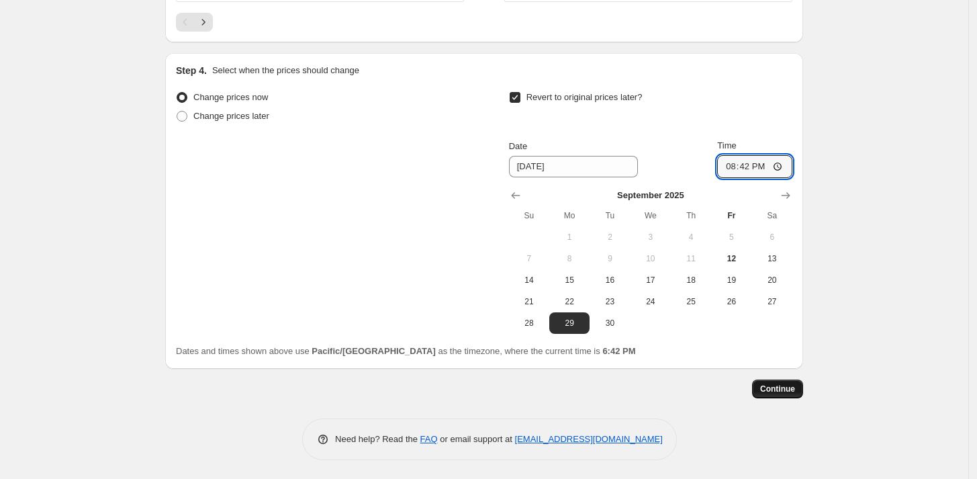
click at [783, 388] on span "Continue" at bounding box center [777, 389] width 35 height 11
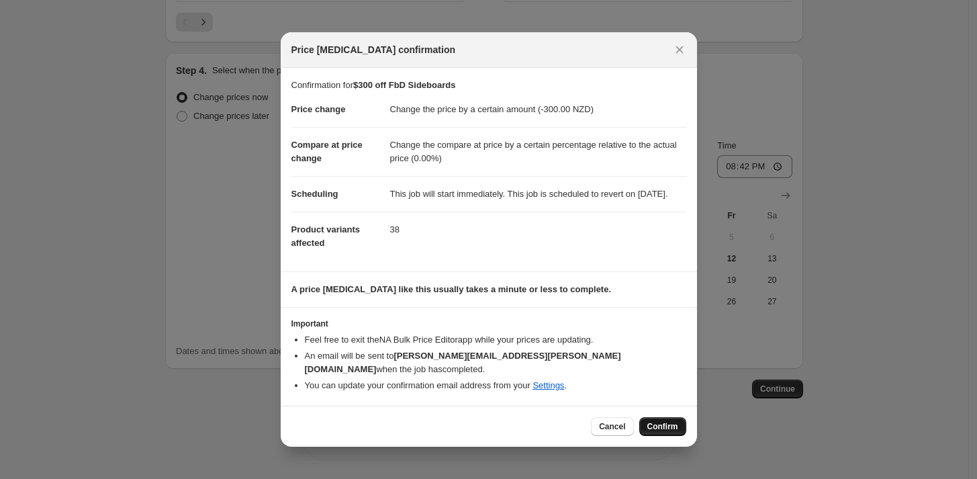
click at [665, 420] on button "Confirm" at bounding box center [662, 426] width 47 height 19
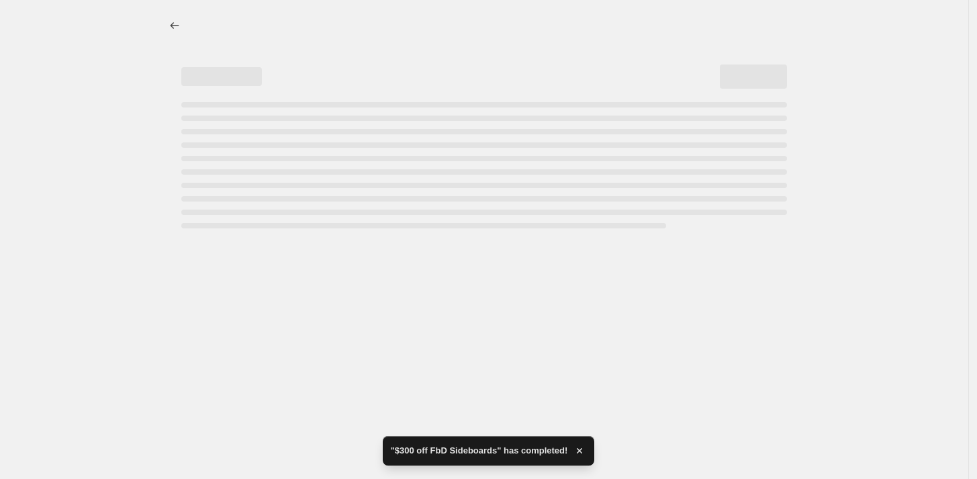
select select "by"
select select "pp"
select select "vendor"
select select "product_type"
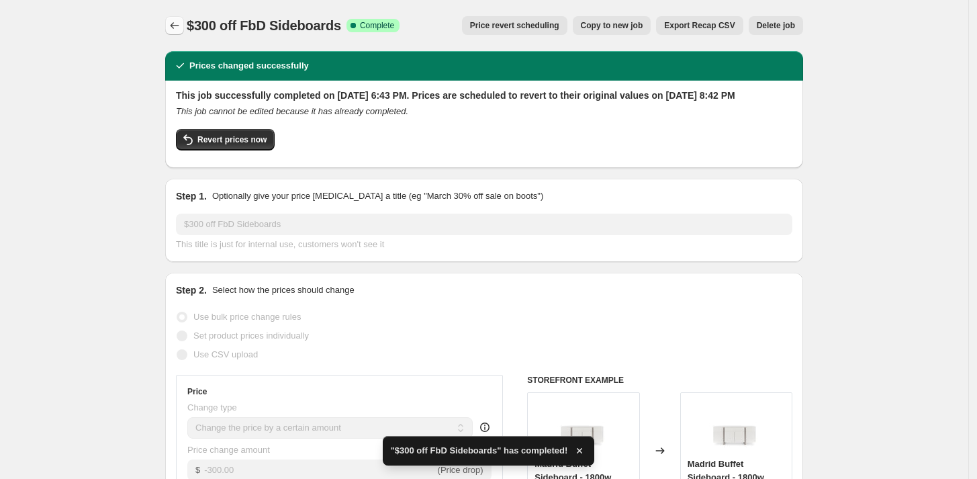
click at [174, 22] on icon "Price change jobs" at bounding box center [174, 25] width 13 height 13
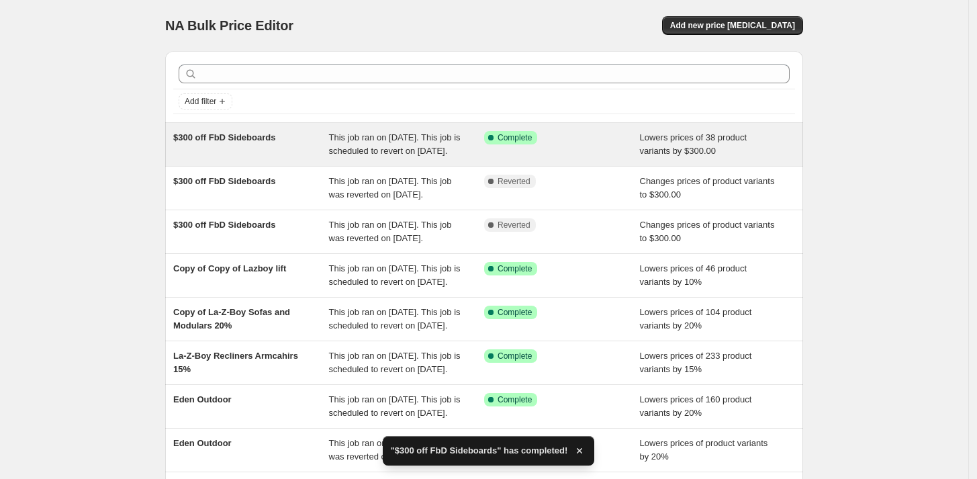
click at [318, 138] on div "$300 off FbD Sideboards" at bounding box center [251, 144] width 156 height 27
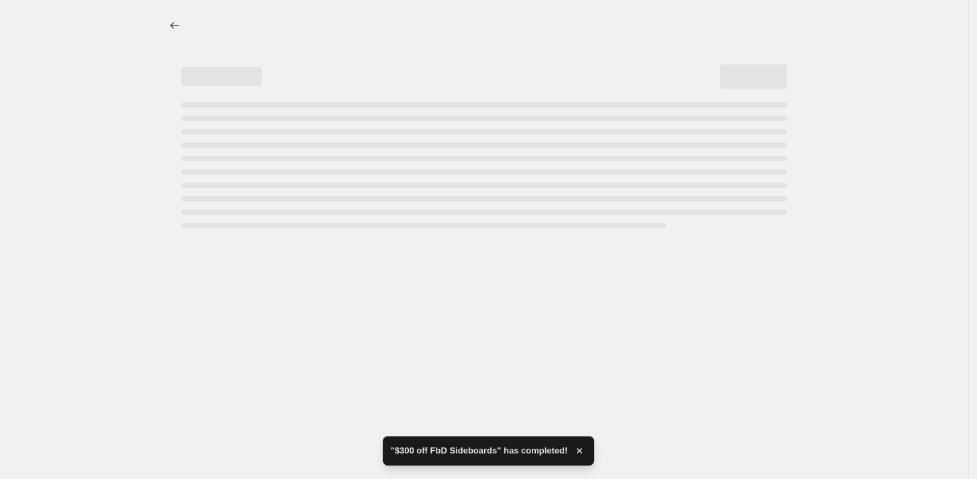
select select "by"
select select "pp"
select select "vendor"
select select "product_type"
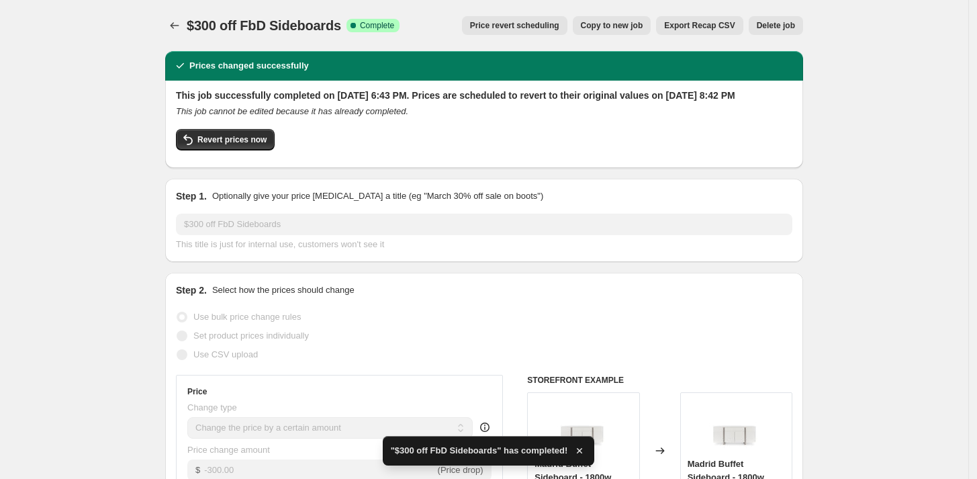
click at [598, 23] on span "Copy to new job" at bounding box center [612, 25] width 62 height 11
select select "by"
select select "pp"
select select "vendor"
select select "product_type"
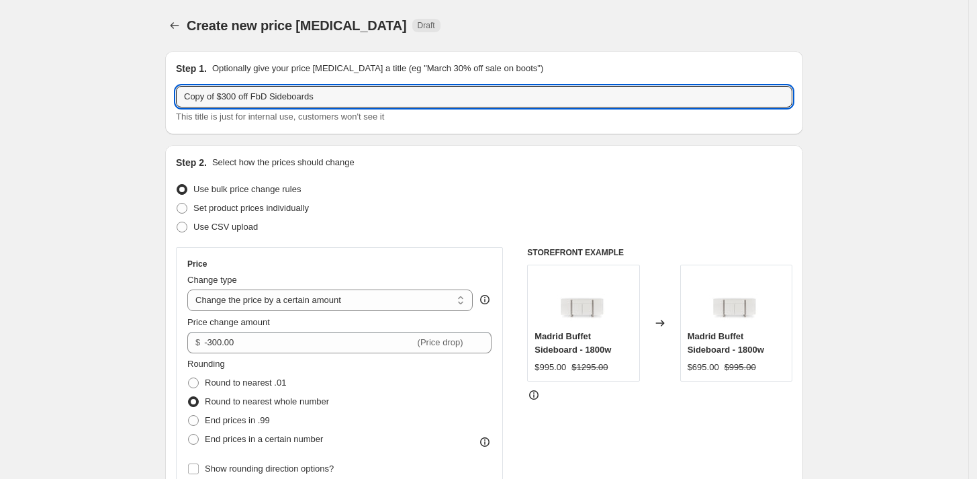
drag, startPoint x: 194, startPoint y: 95, endPoint x: -12, endPoint y: 105, distance: 206.4
click at [0, 105] on html "Home Settings Plans Skip to content Create new price [MEDICAL_DATA]. This page …" at bounding box center [488, 239] width 977 height 479
click at [199, 93] on input "$300 off FbD Sideboards" at bounding box center [484, 96] width 617 height 21
click at [271, 91] on input "$200 off FbD Sideboards" at bounding box center [484, 96] width 617 height 21
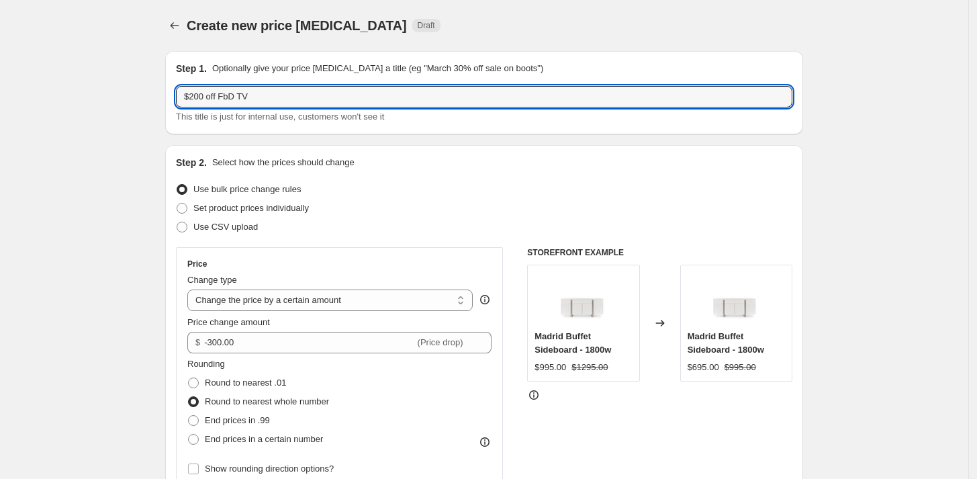
type input "$200 off FbD TV"
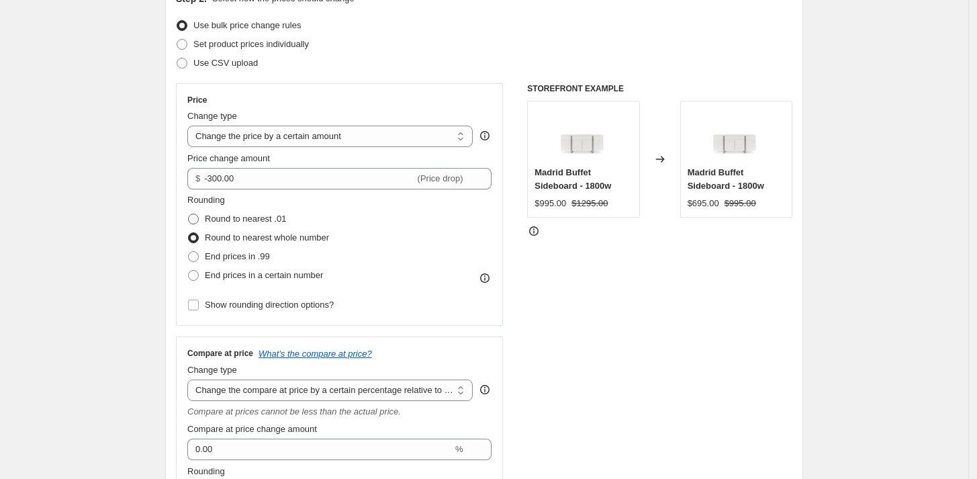
scroll to position [224, 0]
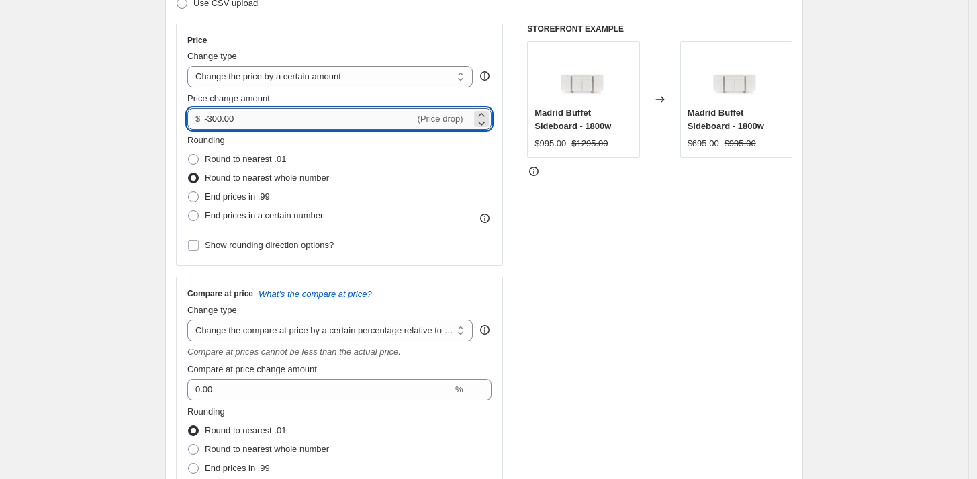
click at [214, 117] on input "-300.00" at bounding box center [309, 118] width 210 height 21
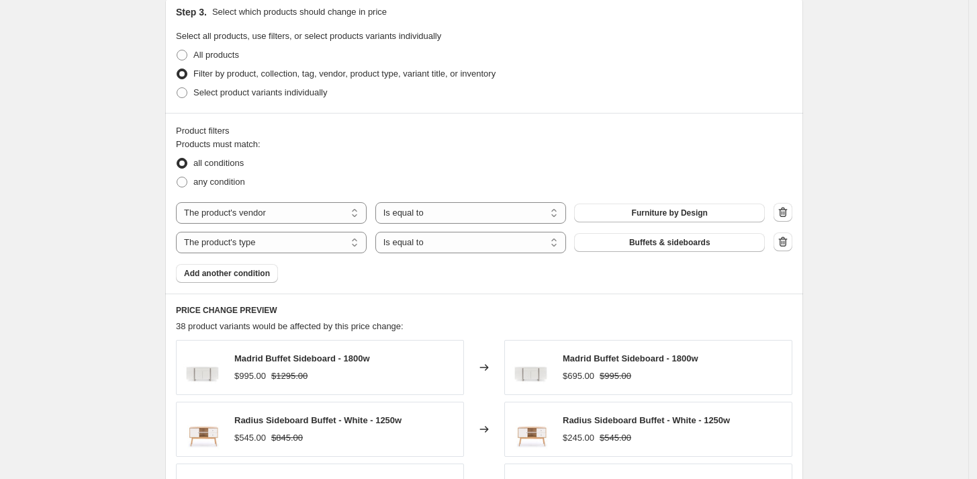
scroll to position [821, 0]
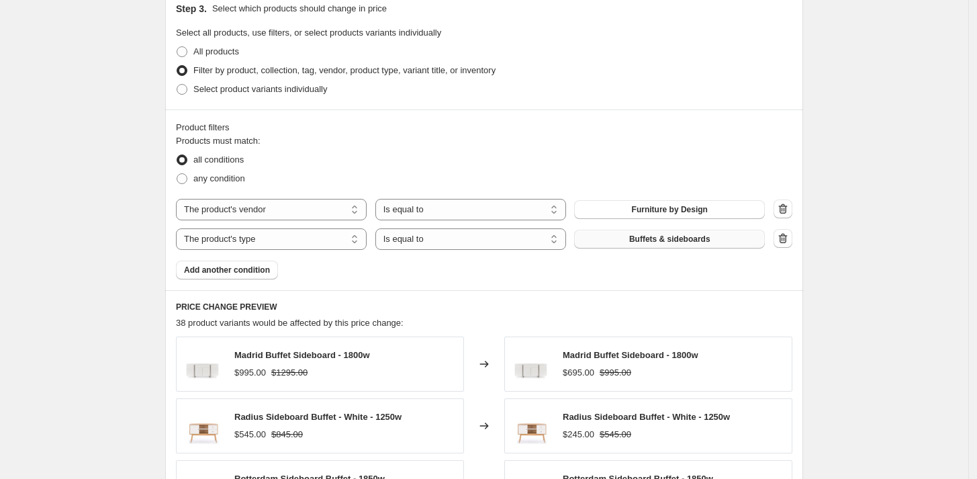
type input "-200.00"
click at [627, 240] on button "Buffets & sideboards" at bounding box center [669, 239] width 191 height 19
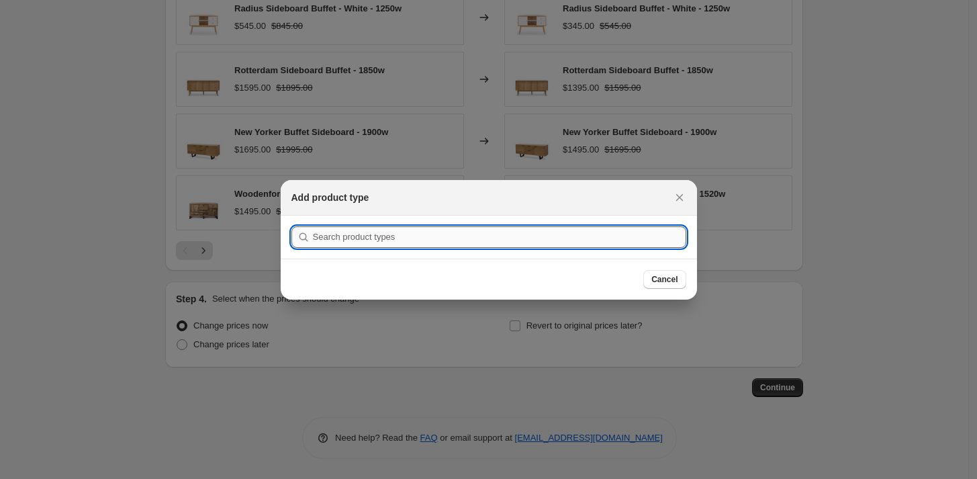
scroll to position [0, 0]
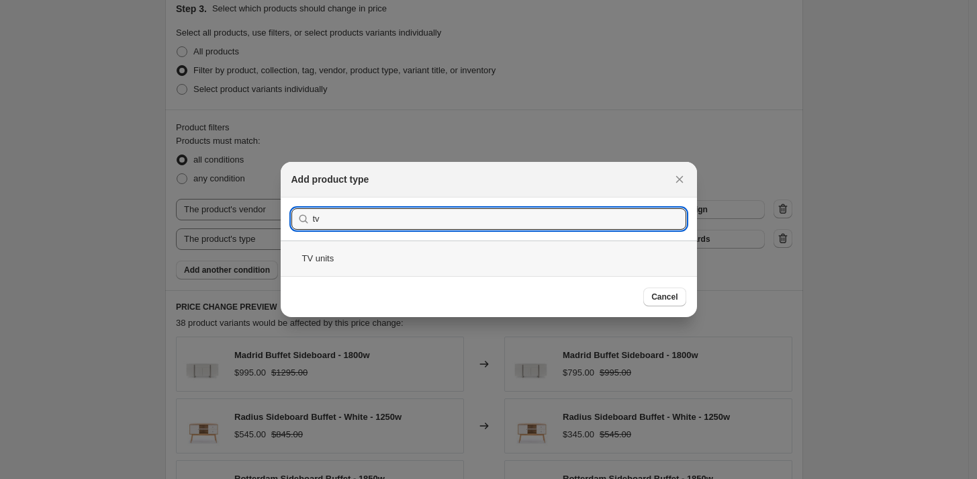
type input "tv"
click at [336, 257] on div "TV units" at bounding box center [489, 258] width 416 height 36
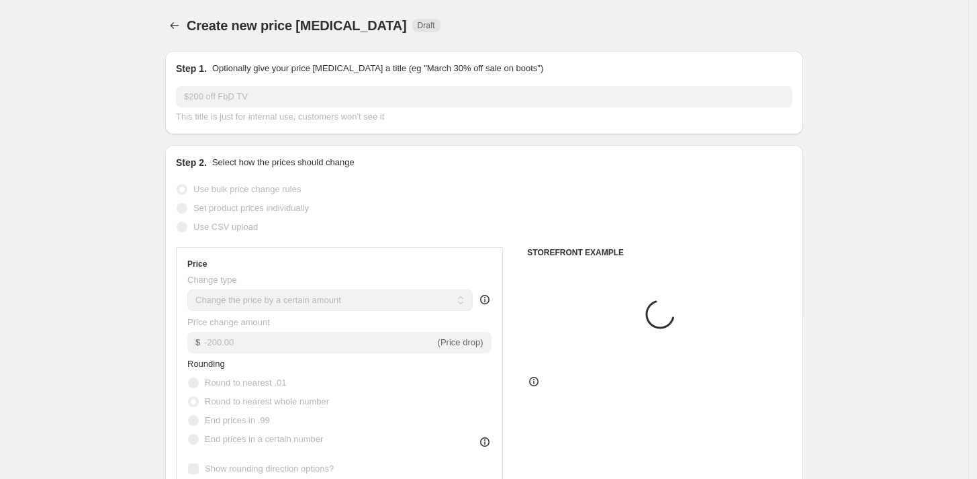
scroll to position [821, 0]
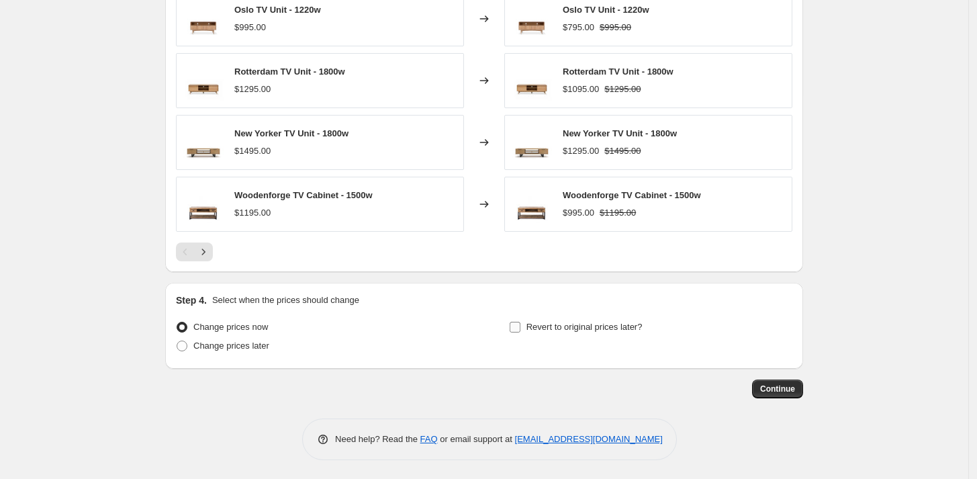
click at [572, 330] on span "Revert to original prices later?" at bounding box center [585, 327] width 116 height 10
click at [521, 330] on input "Revert to original prices later?" at bounding box center [515, 327] width 11 height 11
checkbox input "true"
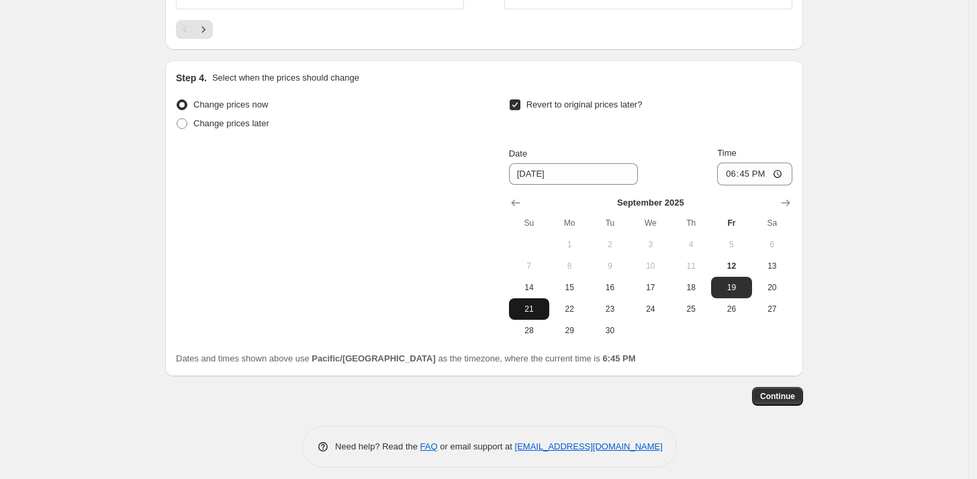
scroll to position [1457, 0]
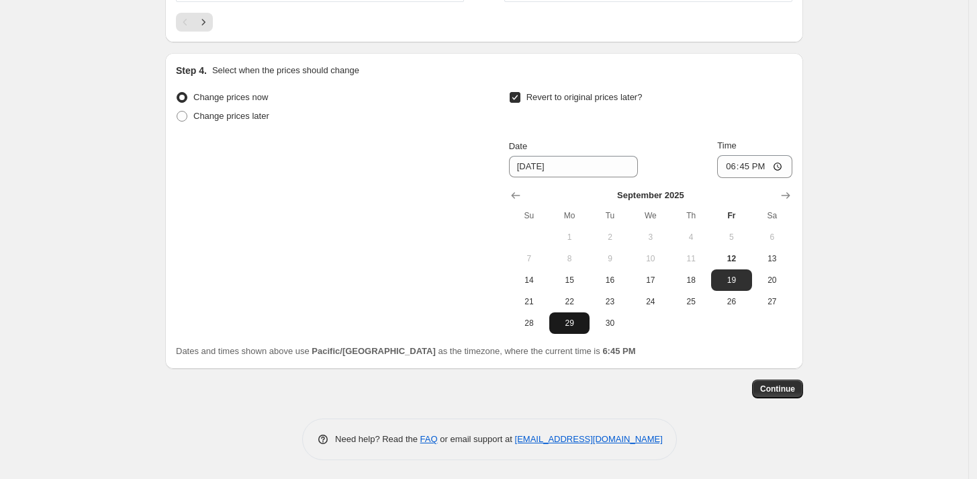
click at [564, 321] on span "29" at bounding box center [570, 323] width 30 height 11
type input "[DATE]"
click at [729, 164] on input "18:45" at bounding box center [754, 166] width 75 height 23
type input "20:45"
click at [771, 386] on span "Continue" at bounding box center [777, 389] width 35 height 11
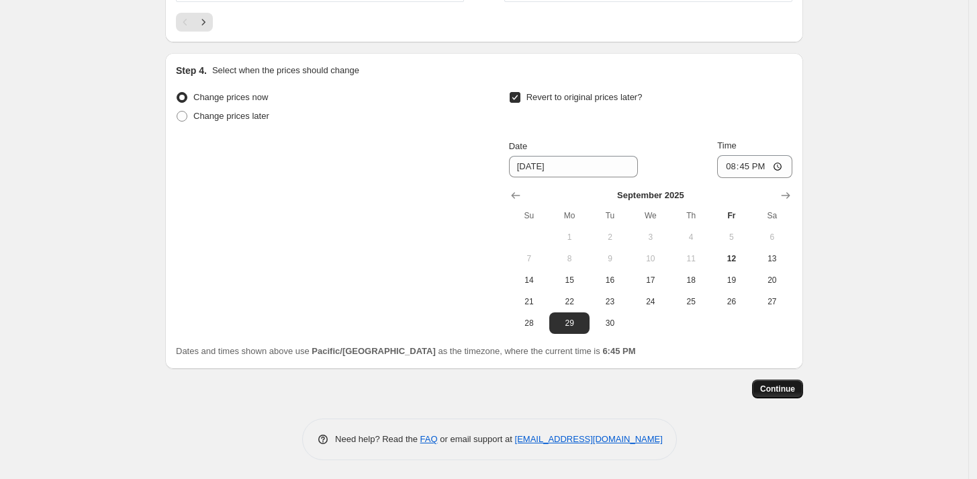
scroll to position [0, 0]
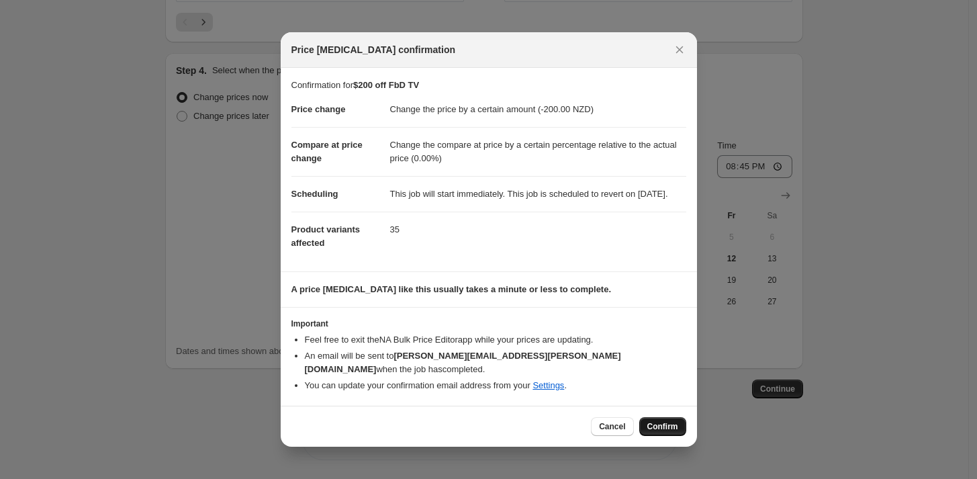
click at [671, 423] on span "Confirm" at bounding box center [662, 426] width 31 height 11
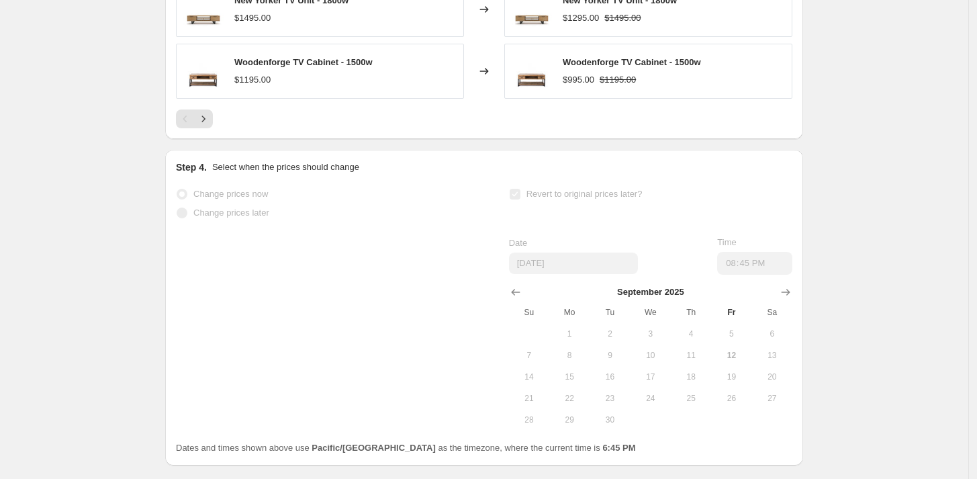
scroll to position [1492, 0]
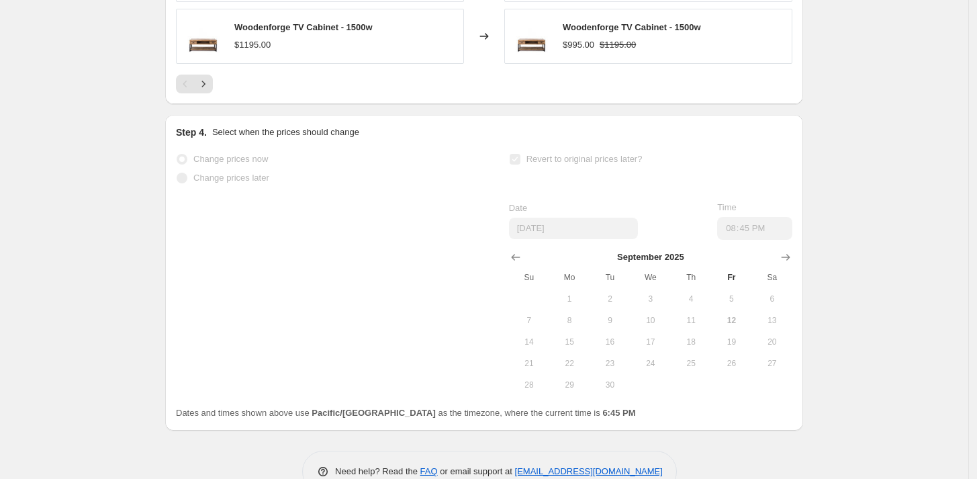
select select "by"
select select "pp"
select select "vendor"
select select "product_type"
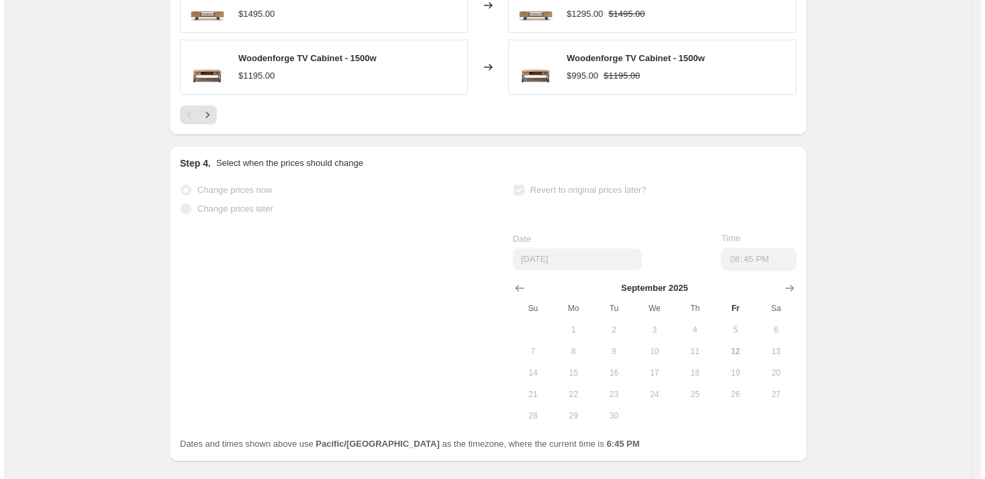
scroll to position [0, 0]
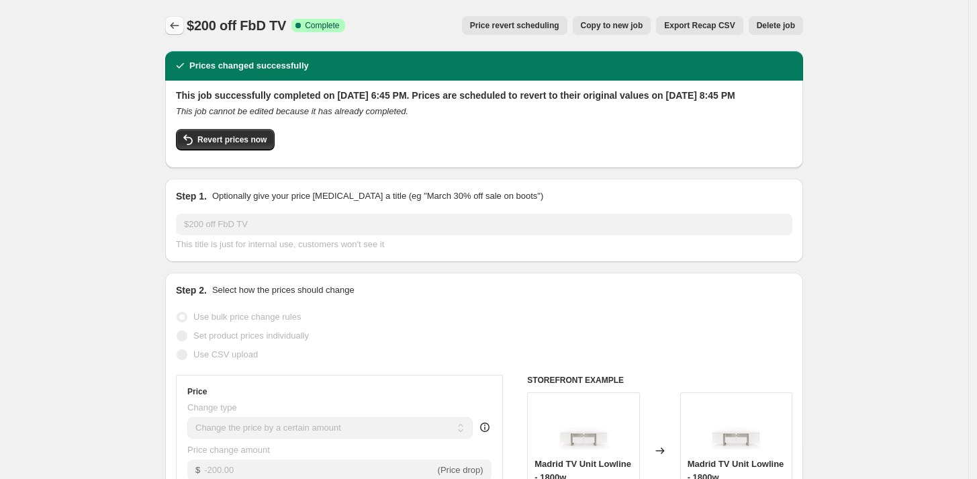
click at [177, 21] on icon "Price change jobs" at bounding box center [174, 25] width 13 height 13
